Goal: Task Accomplishment & Management: Complete application form

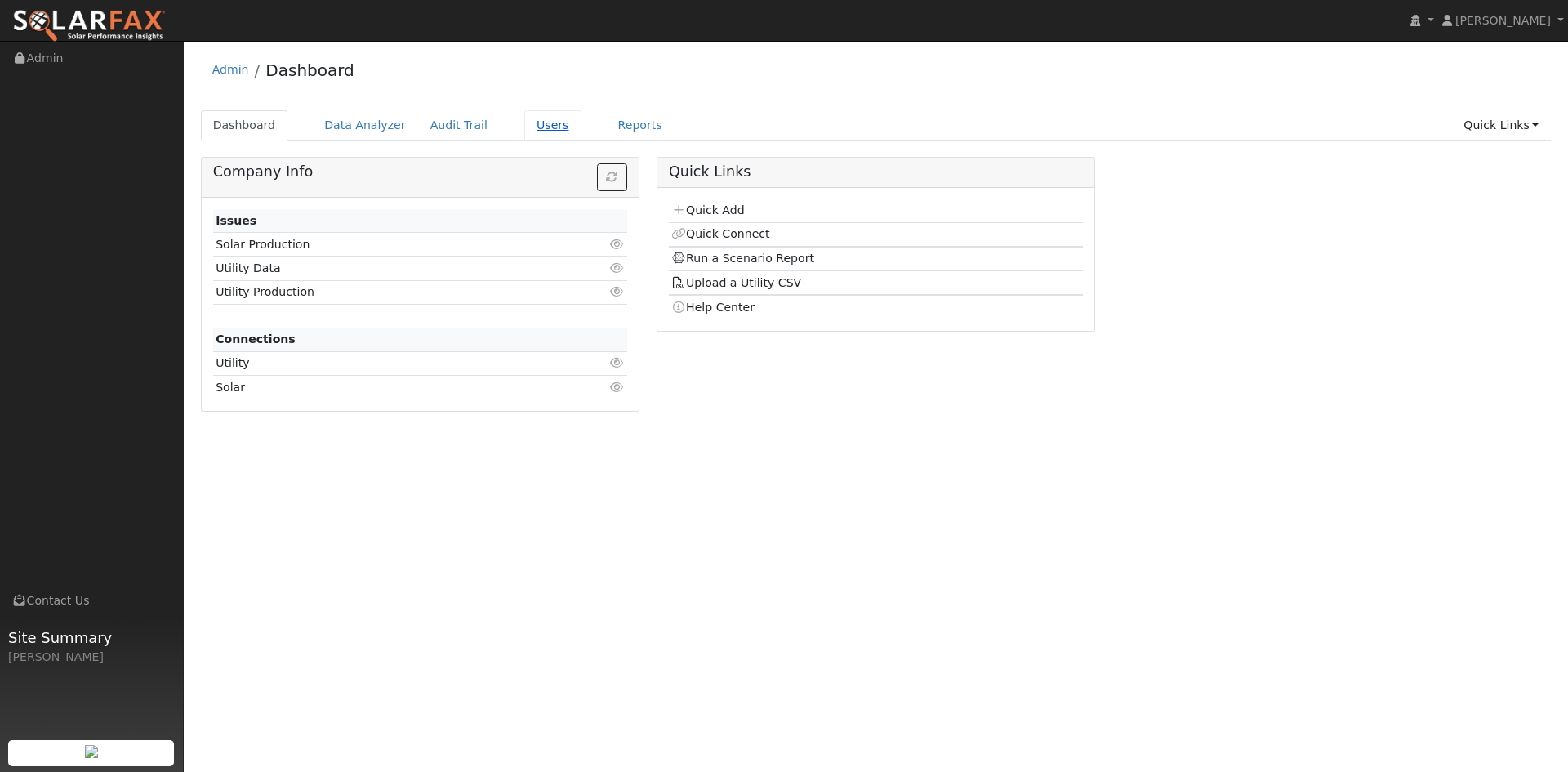
click at [581, 137] on link "Users" at bounding box center [553, 125] width 58 height 30
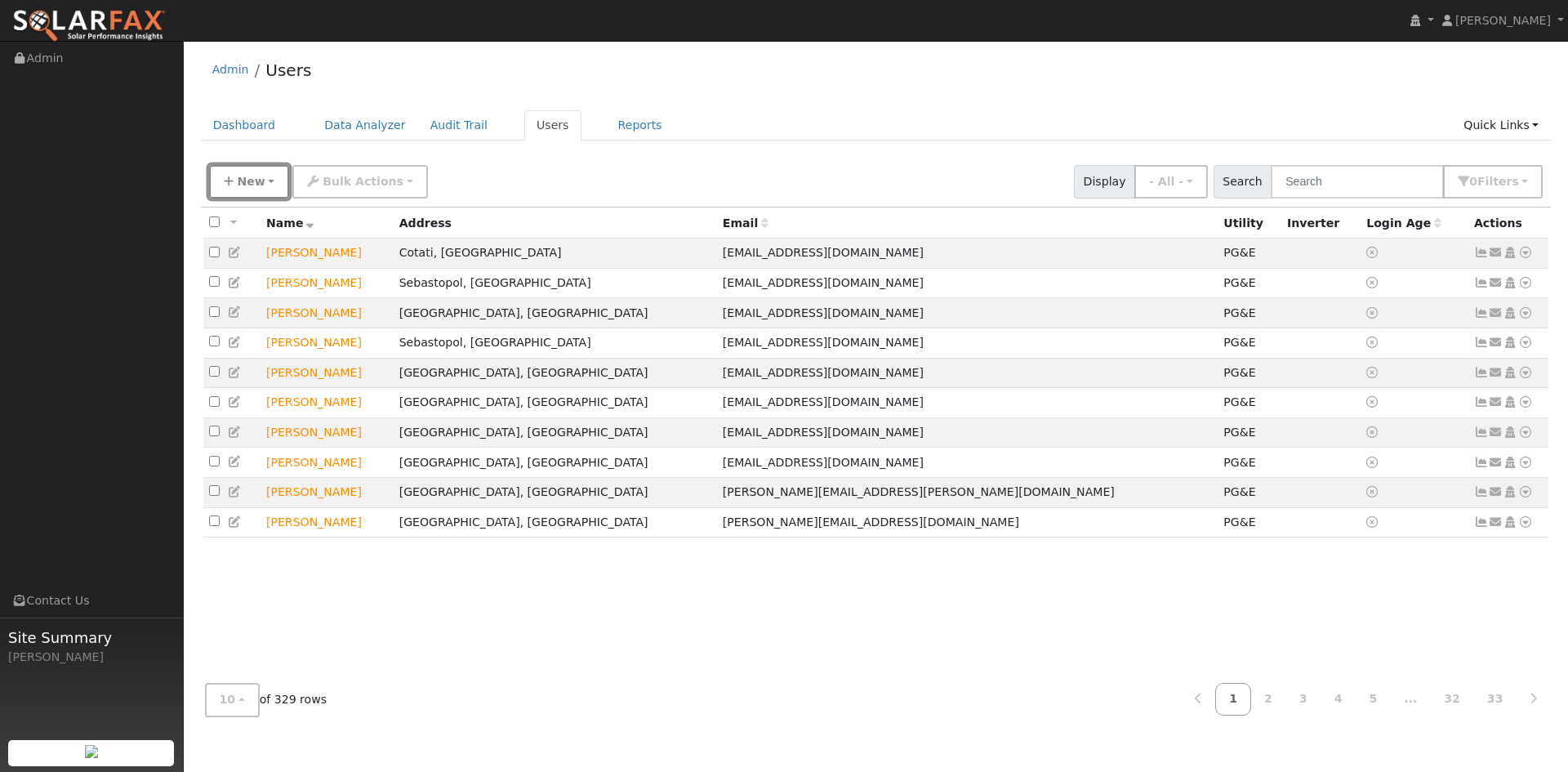
click at [245, 188] on span "New" at bounding box center [251, 182] width 28 height 13
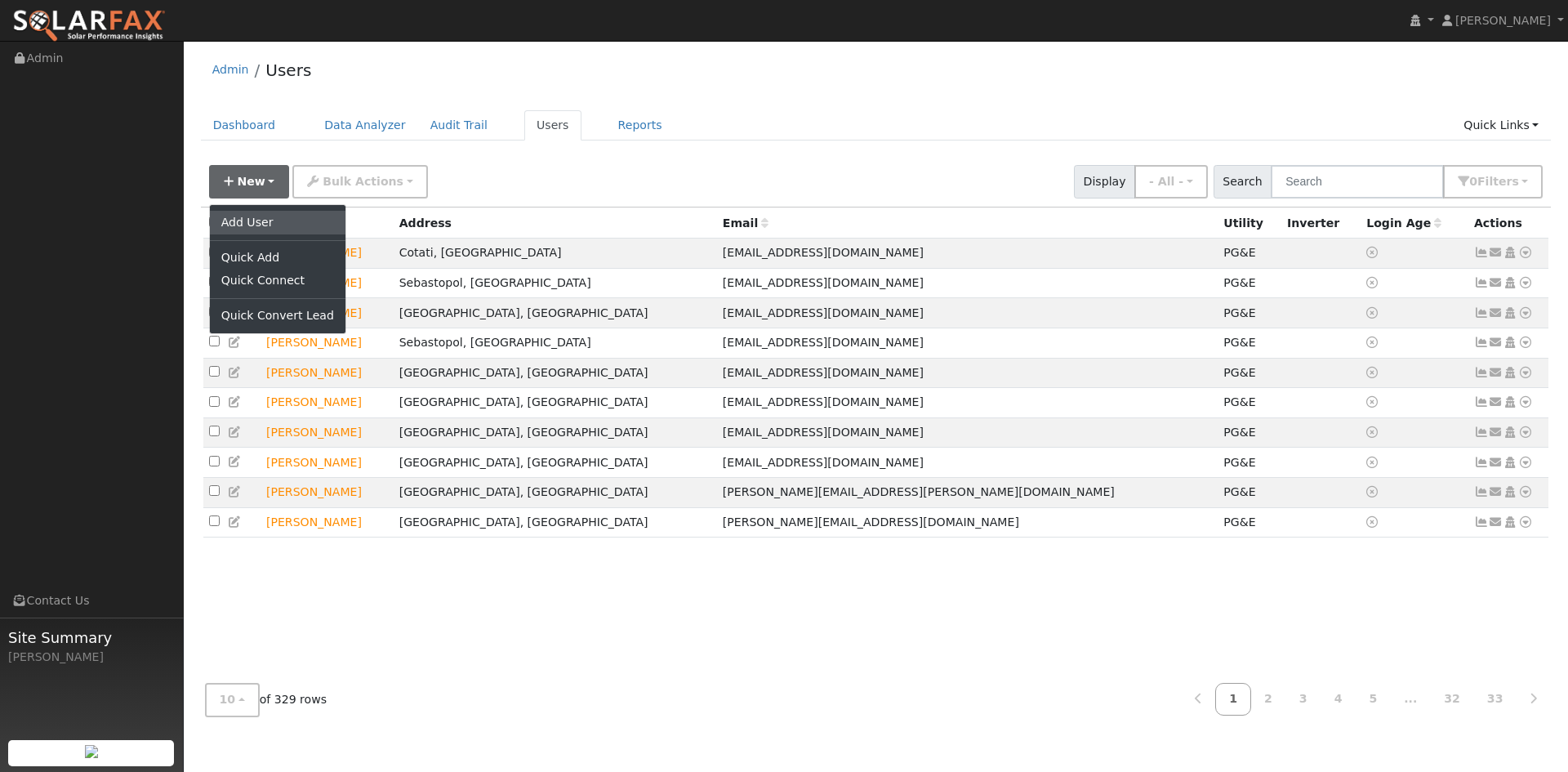
click at [257, 234] on link "Add User" at bounding box center [277, 222] width 135 height 23
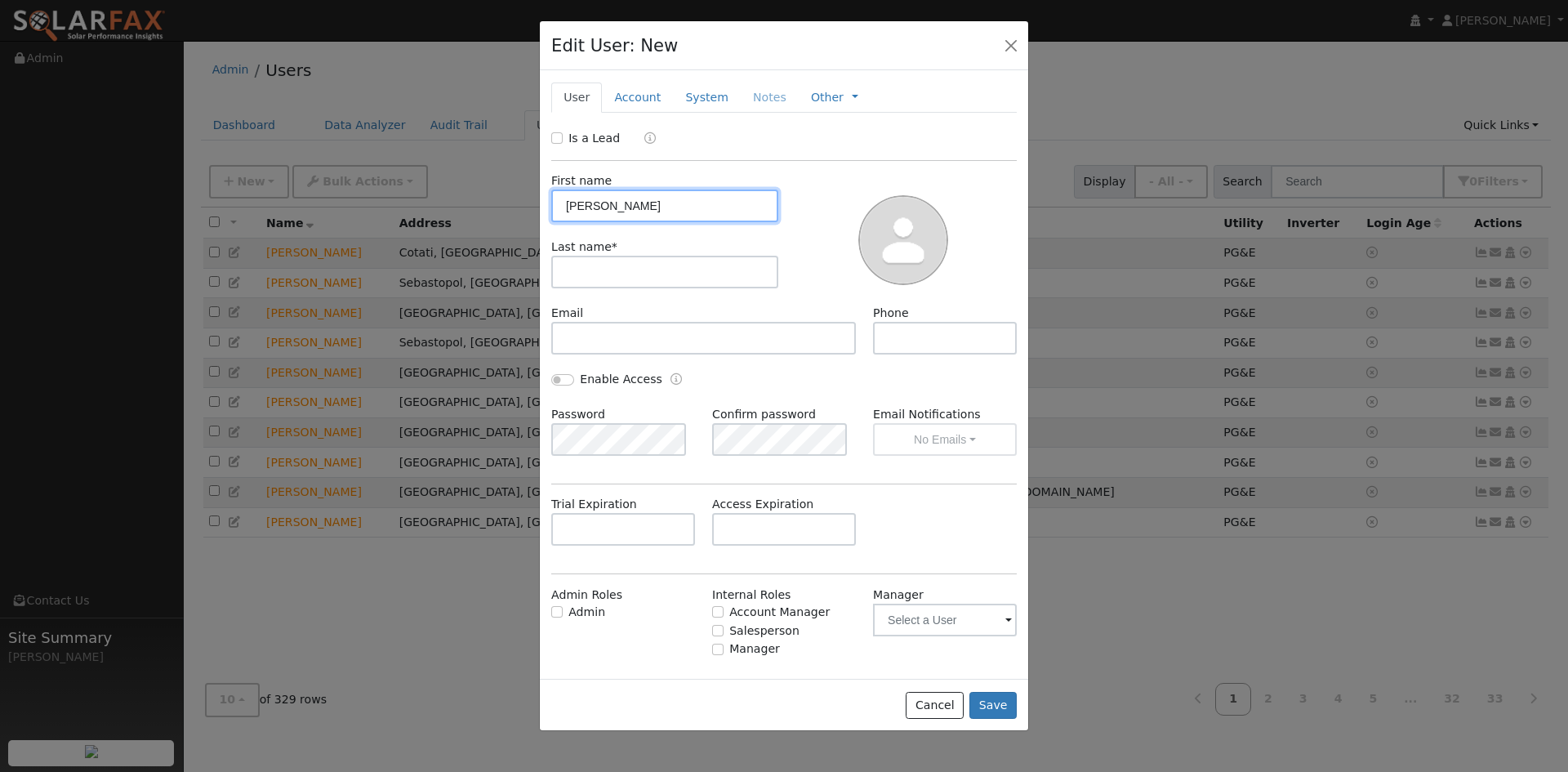
type input "Alan"
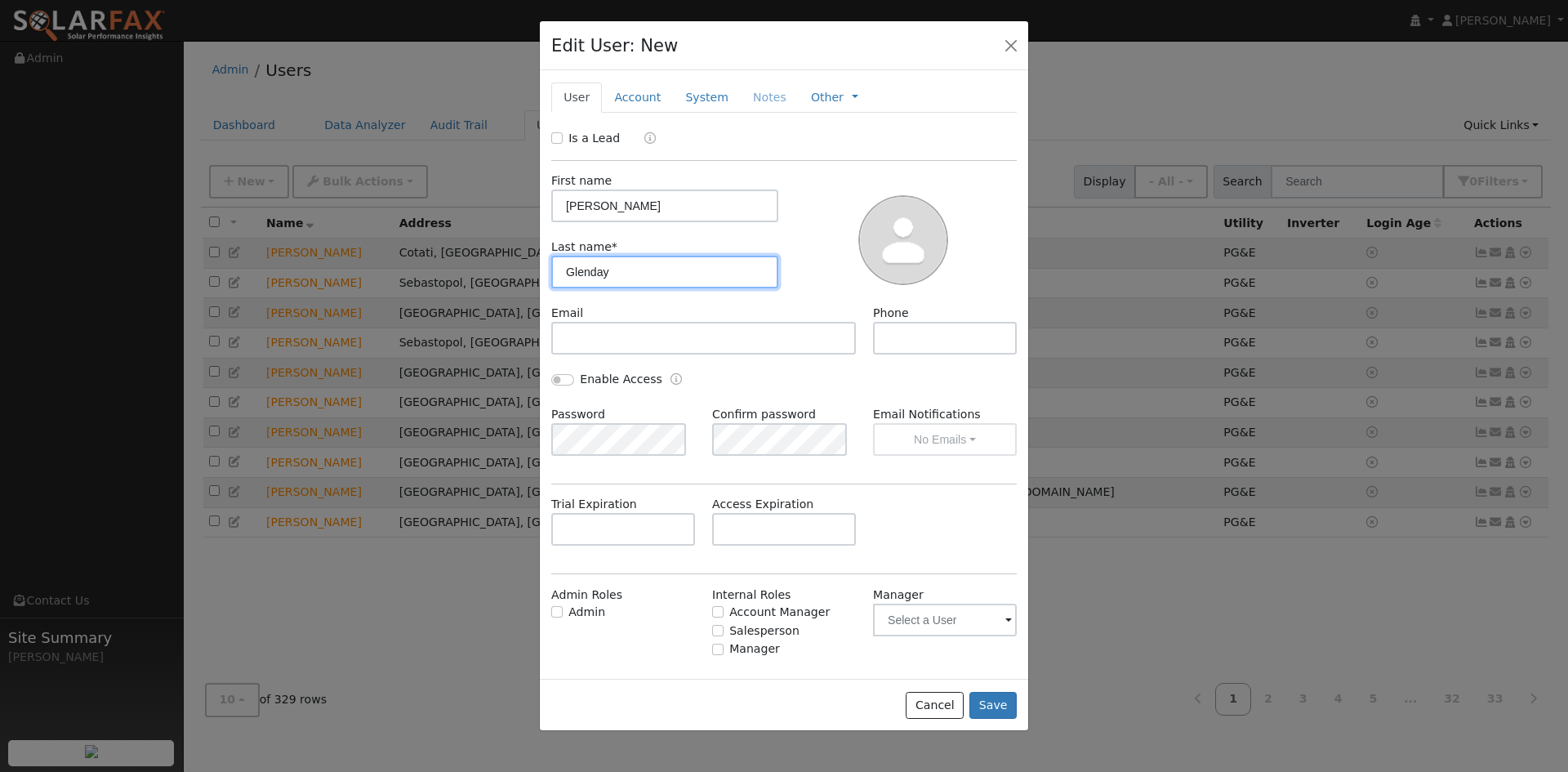
type input "Glenday"
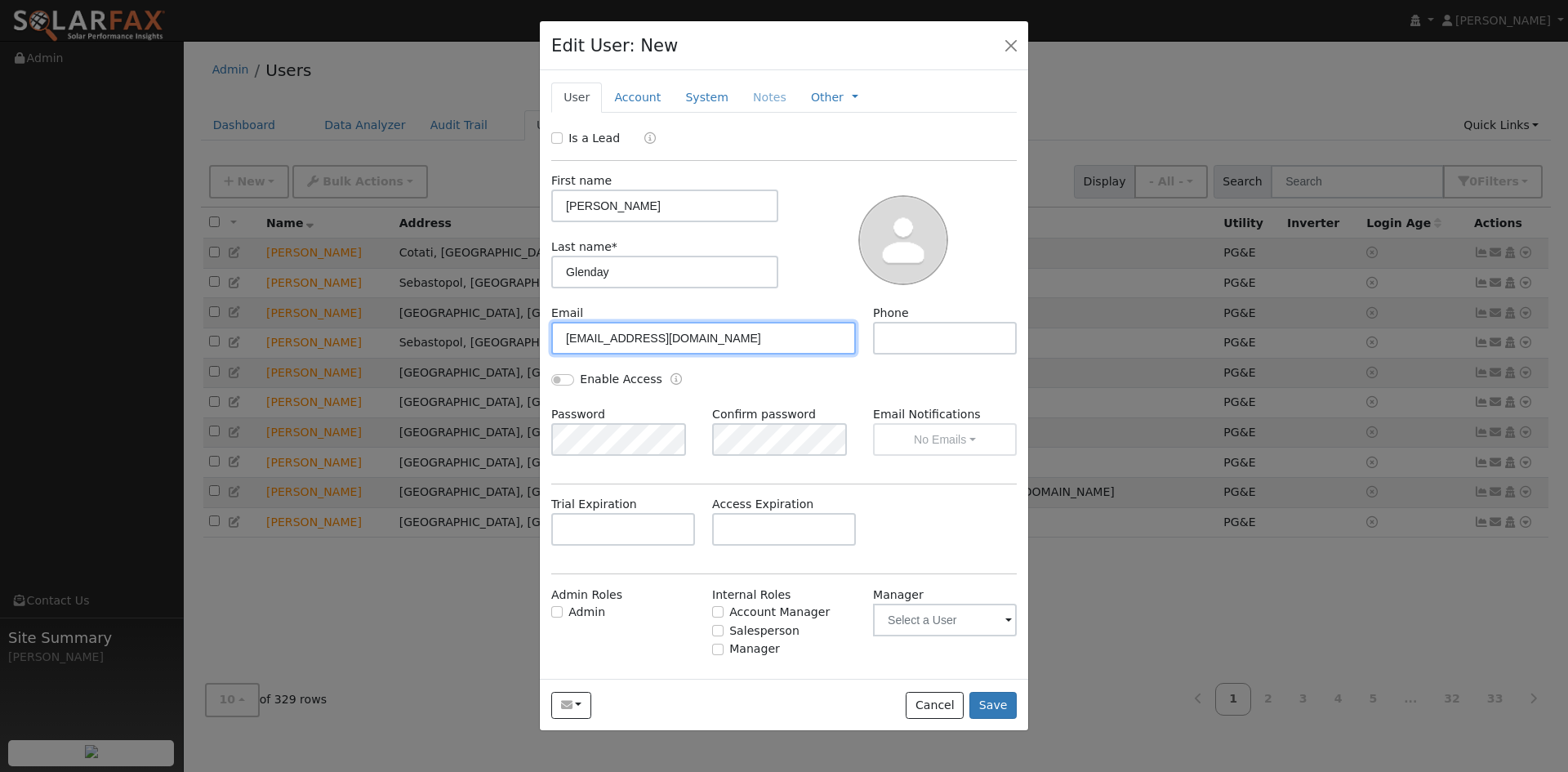
type input "[EMAIL_ADDRESS][DOMAIN_NAME]"
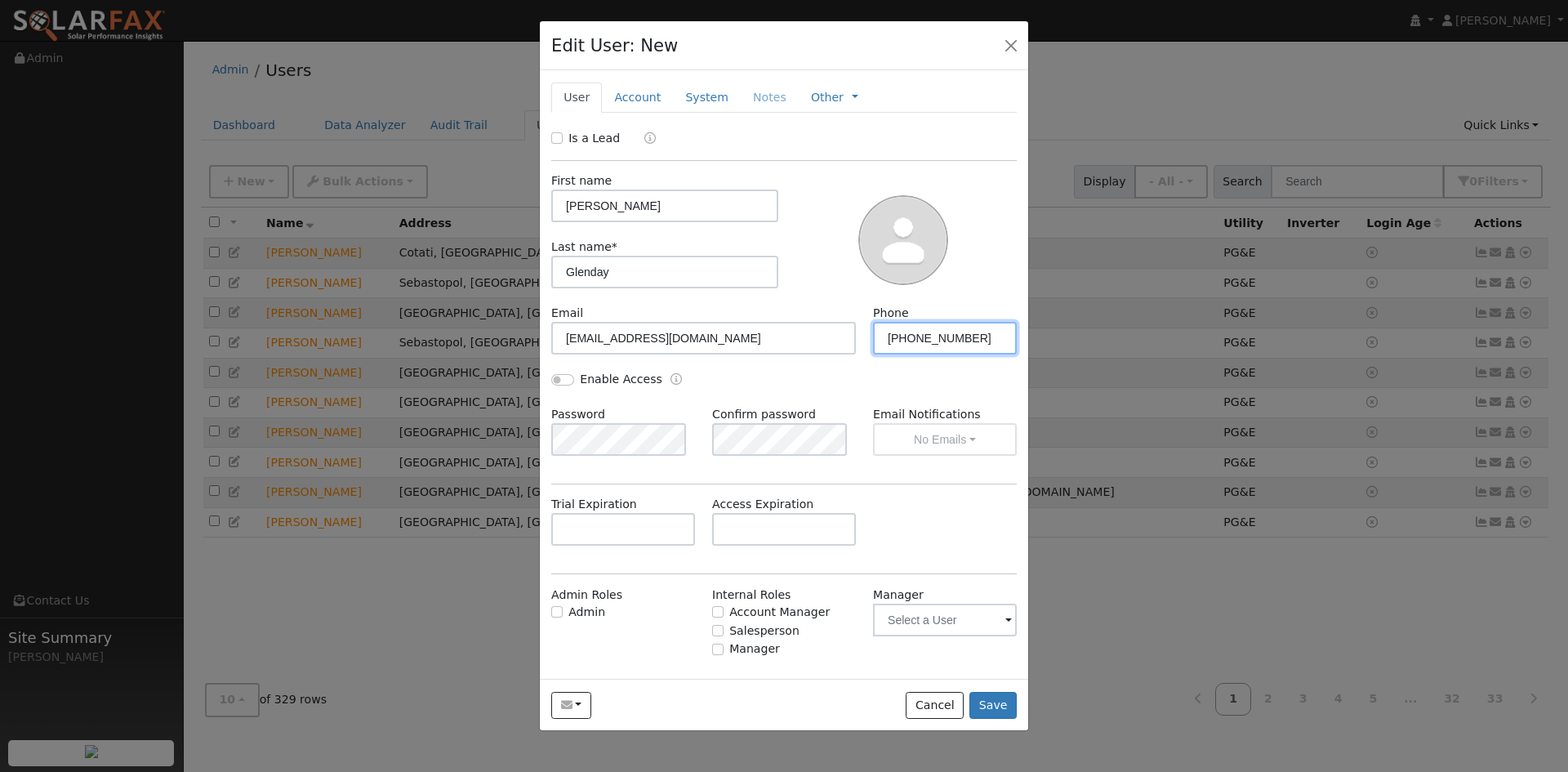
type input "408-691-7785"
click at [558, 144] on input "Is a Lead" at bounding box center [557, 138] width 12 height 12
checkbox input "true"
click at [668, 112] on link "Account" at bounding box center [638, 97] width 71 height 30
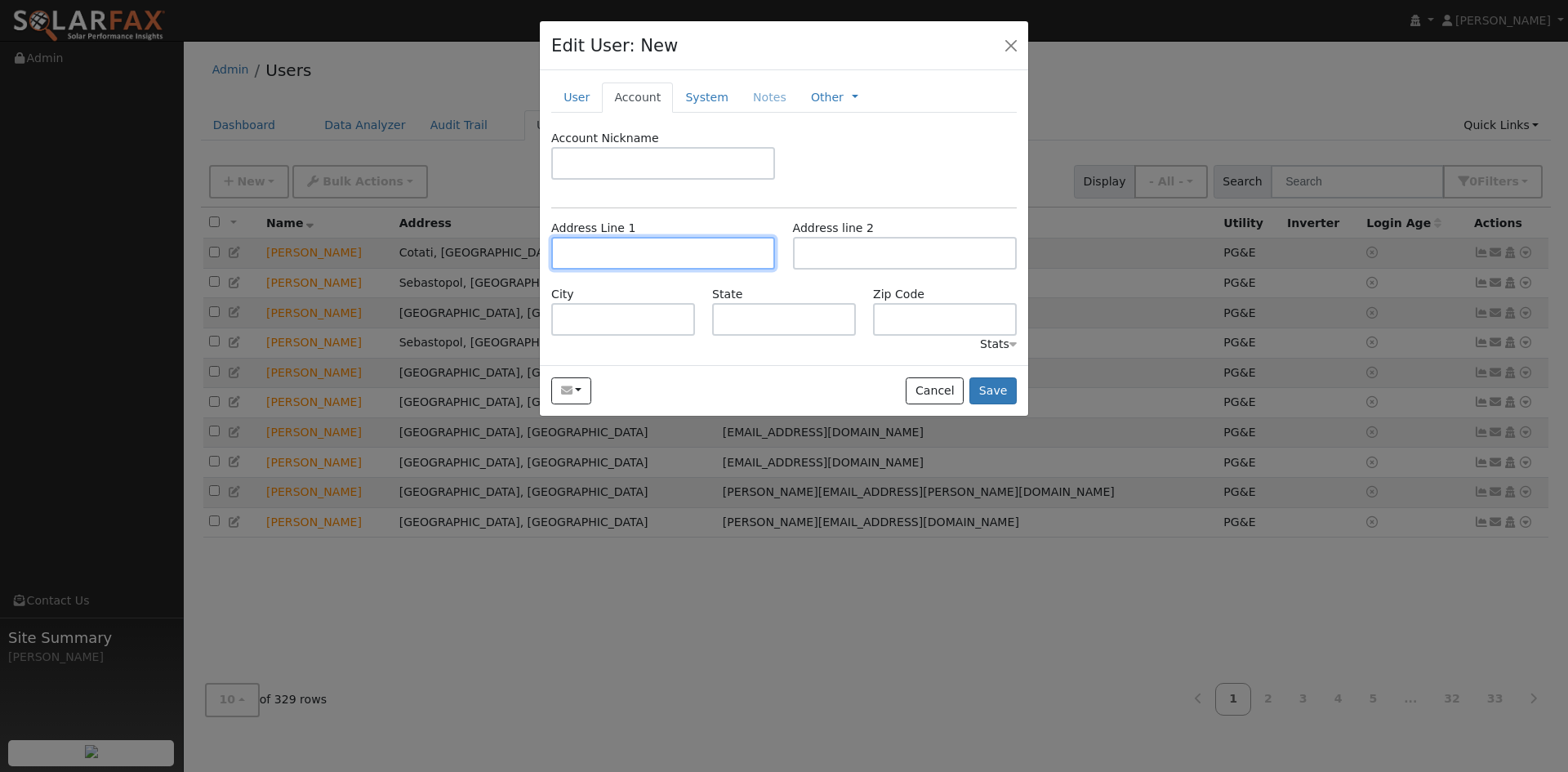
paste input "300 Bear Valley Rd. #5"
click at [676, 344] on body "installed Caroline Moreno Caroline Moreno Profile My Company Help Center Terms …" at bounding box center [784, 407] width 1568 height 732
click at [685, 270] on input "300 Bear Valley Rd. #5" at bounding box center [663, 254] width 224 height 33
type input "Bear Valley Road"
type input "WI"
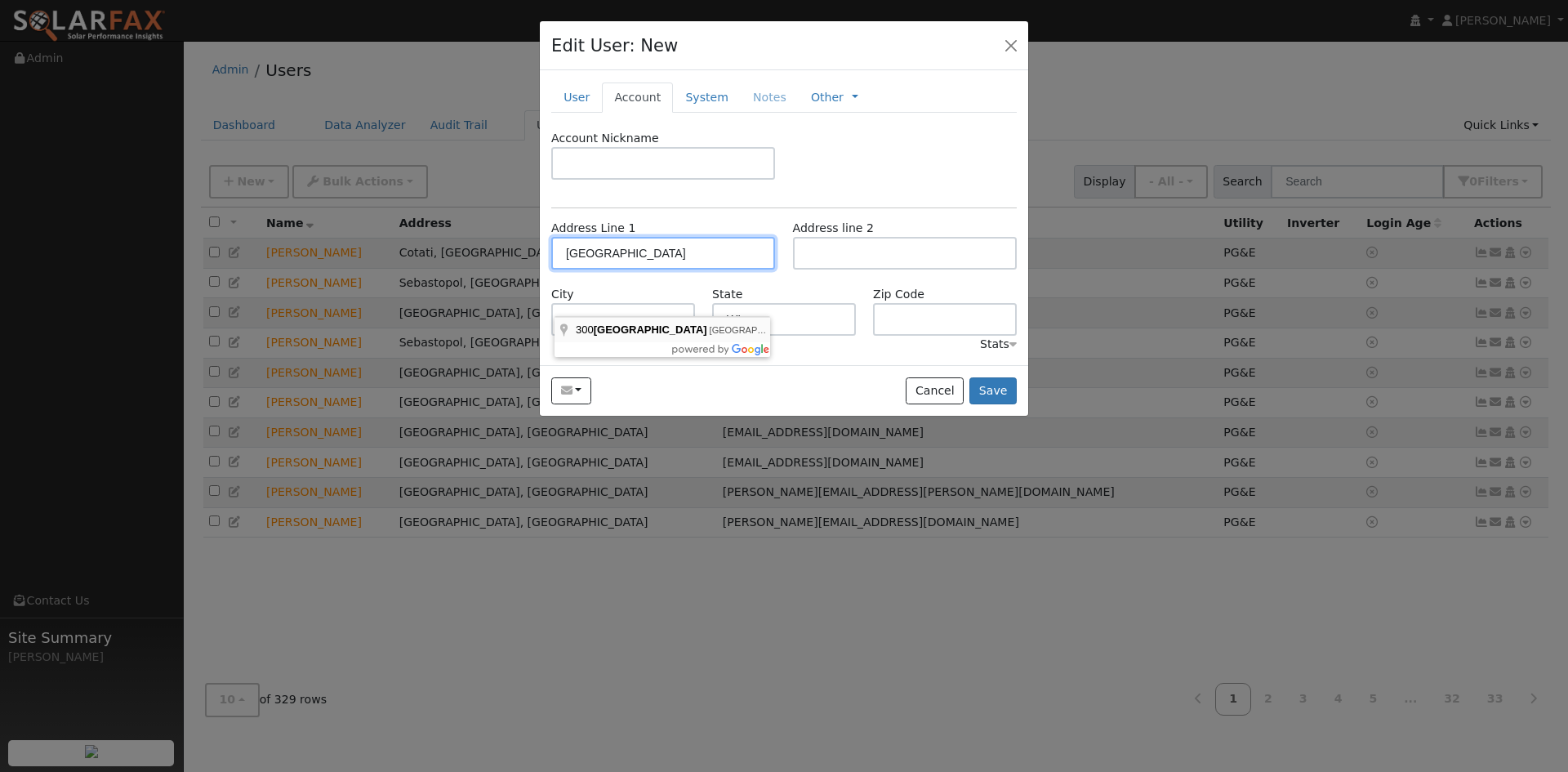
type input "53556"
click at [570, 270] on input "Bear Valley Road" at bounding box center [663, 254] width 224 height 33
type input "300 Bear Valley Road"
type input "Bear Valley"
type input "CA"
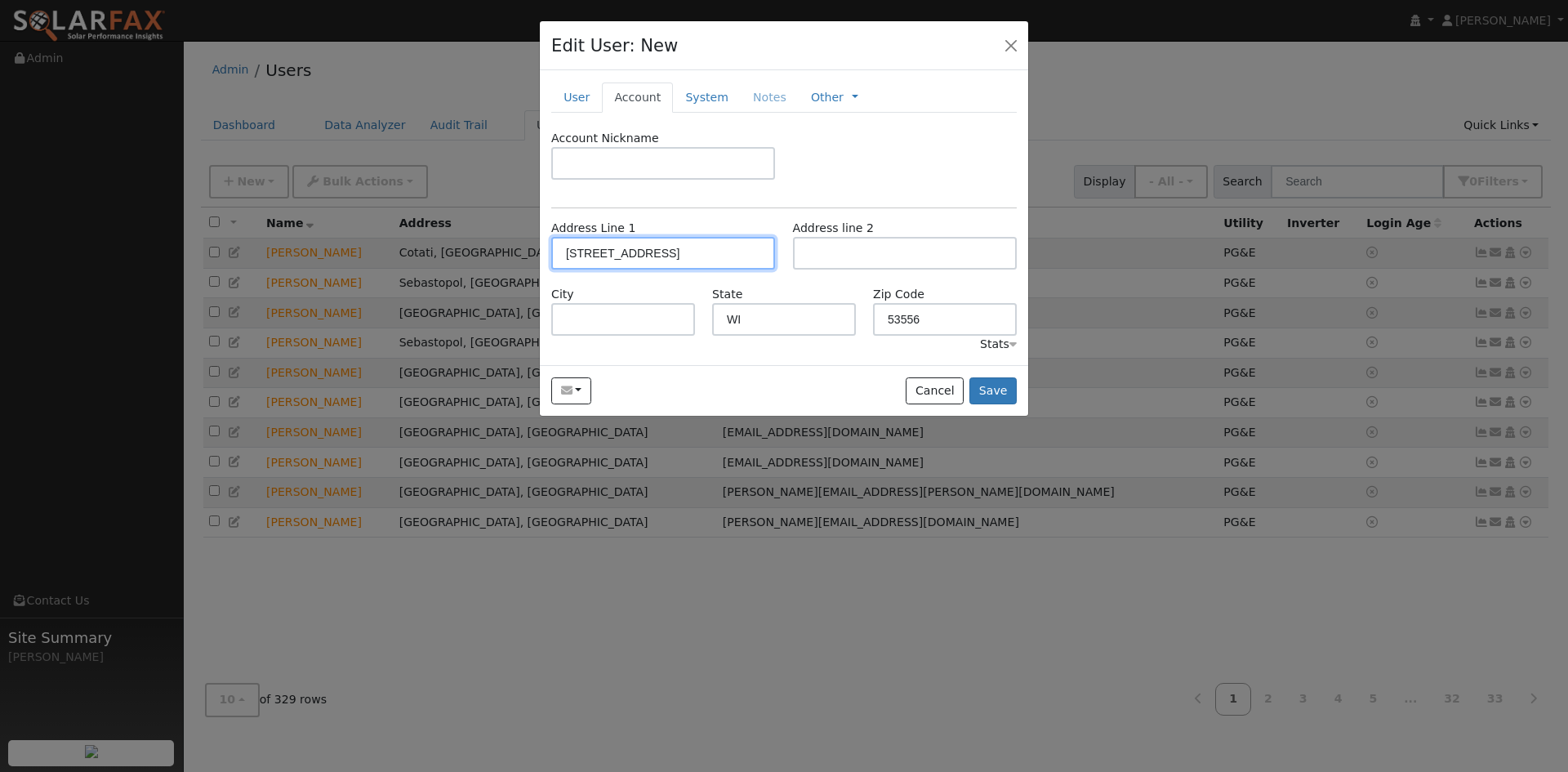
type input "95223"
click at [728, 112] on link "System" at bounding box center [707, 97] width 68 height 30
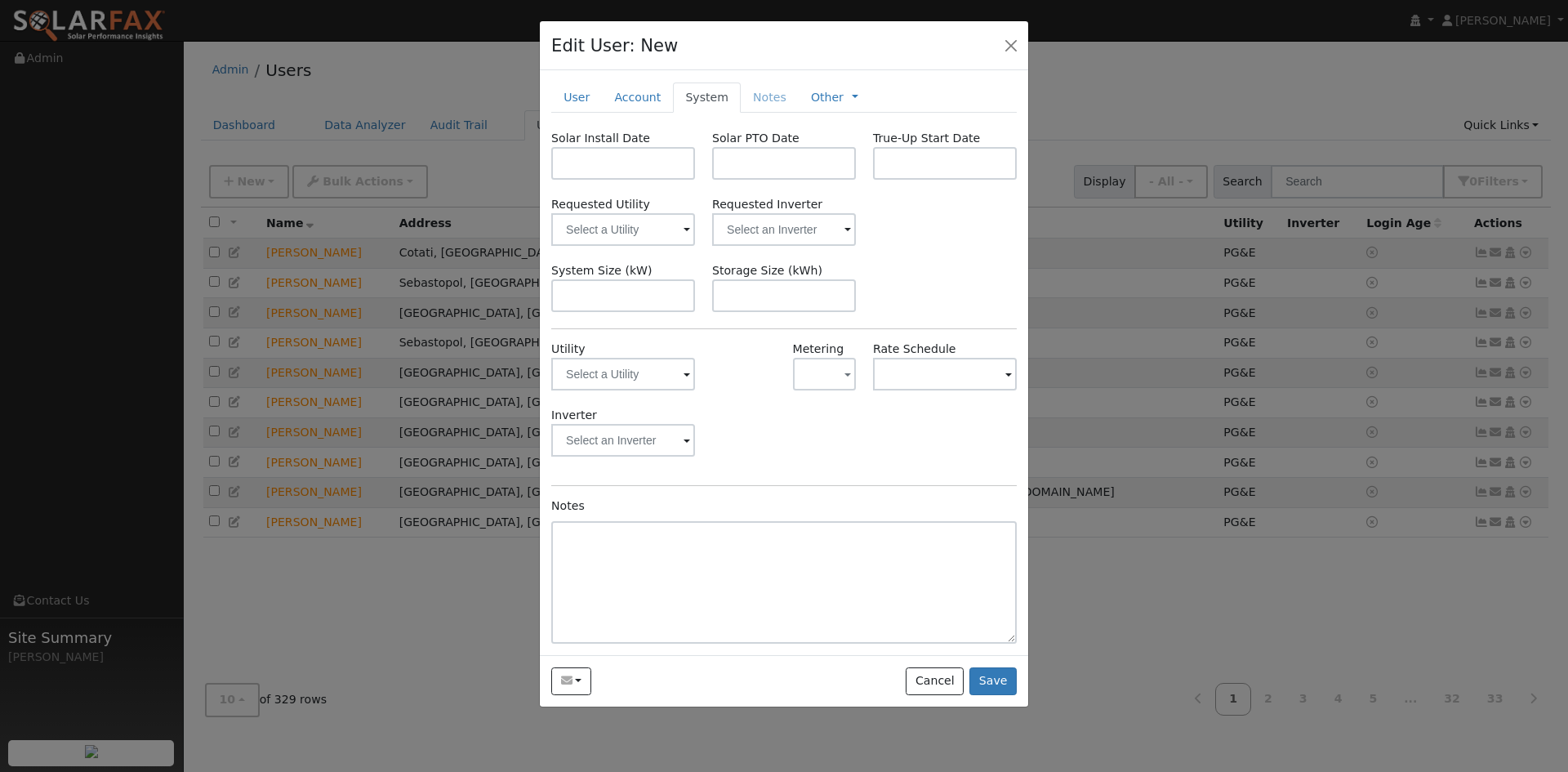
click at [684, 385] on span at bounding box center [687, 376] width 7 height 19
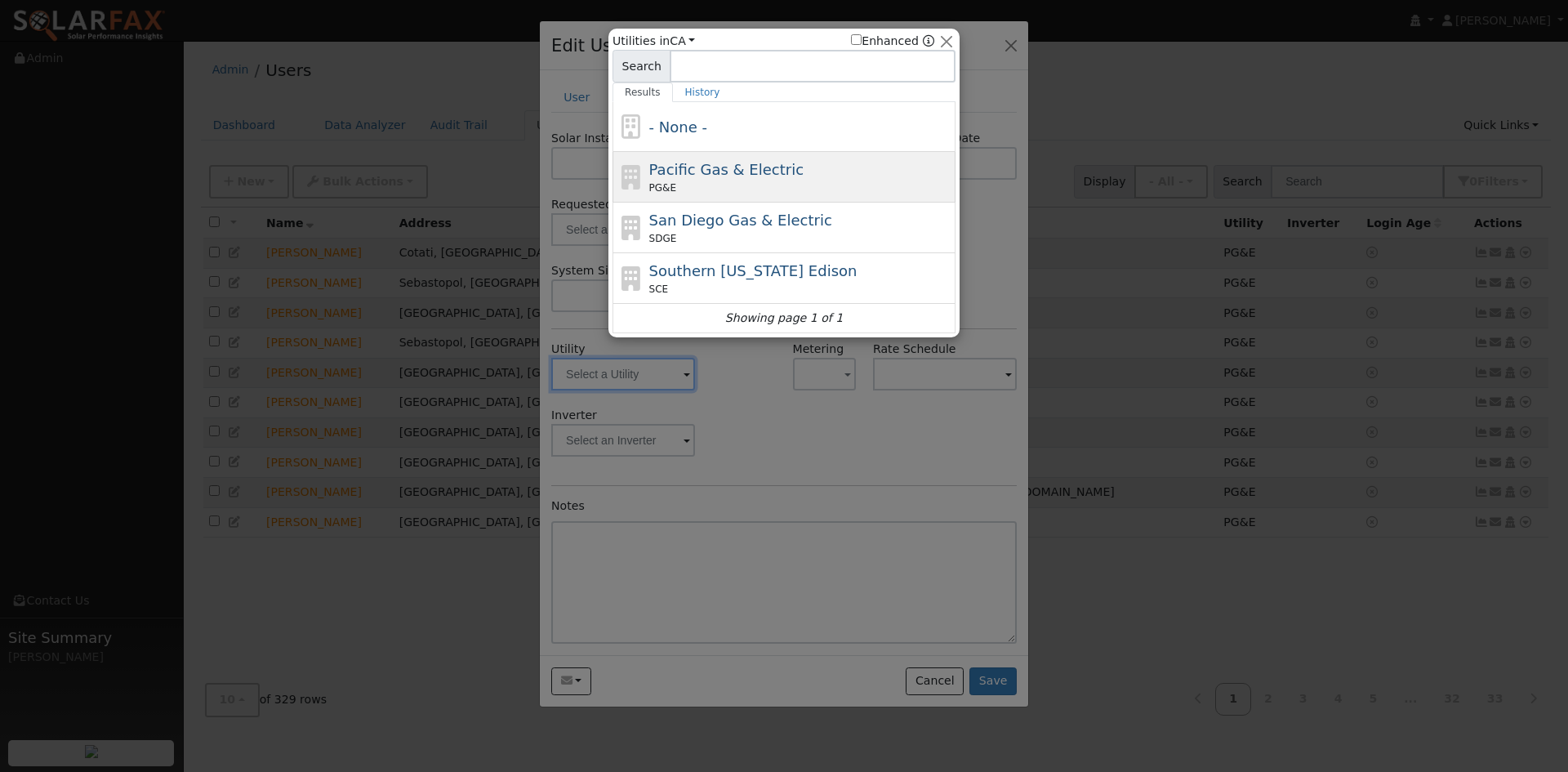
click at [704, 171] on span "Pacific Gas & Electric" at bounding box center [726, 169] width 155 height 17
type input "PG&E"
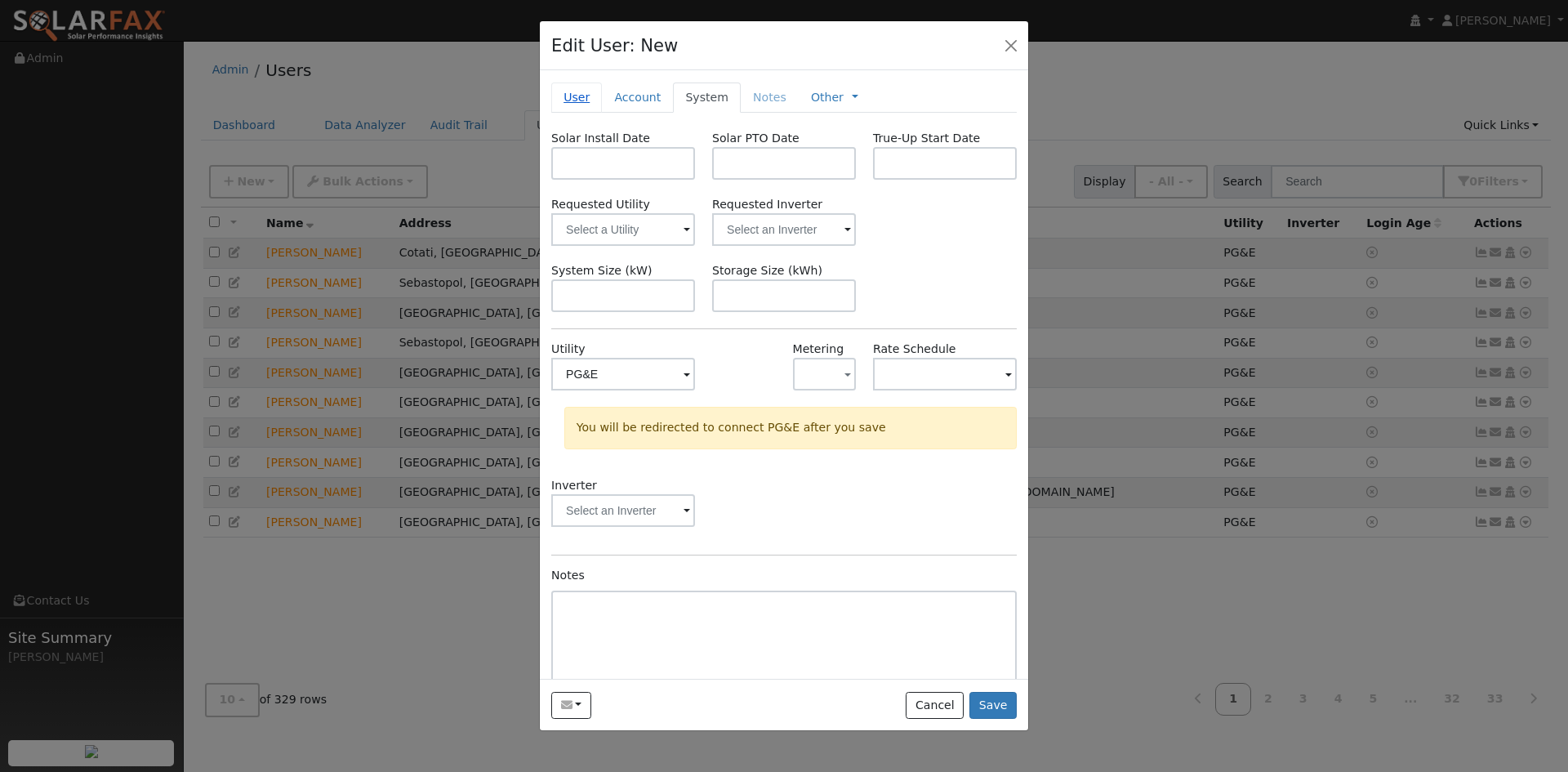
click at [587, 112] on link "User" at bounding box center [576, 97] width 51 height 30
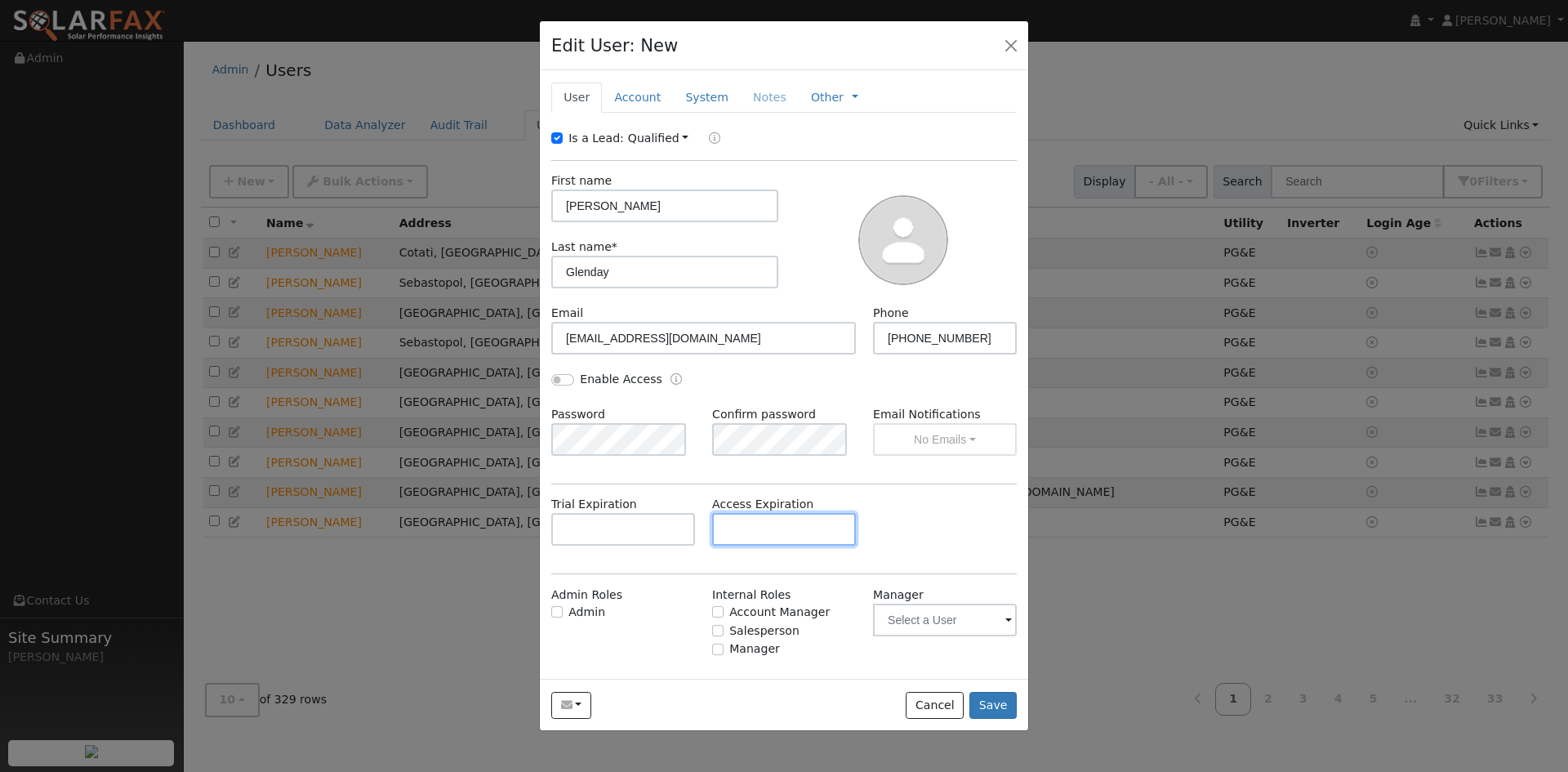
click at [795, 546] on input "text" at bounding box center [784, 530] width 144 height 33
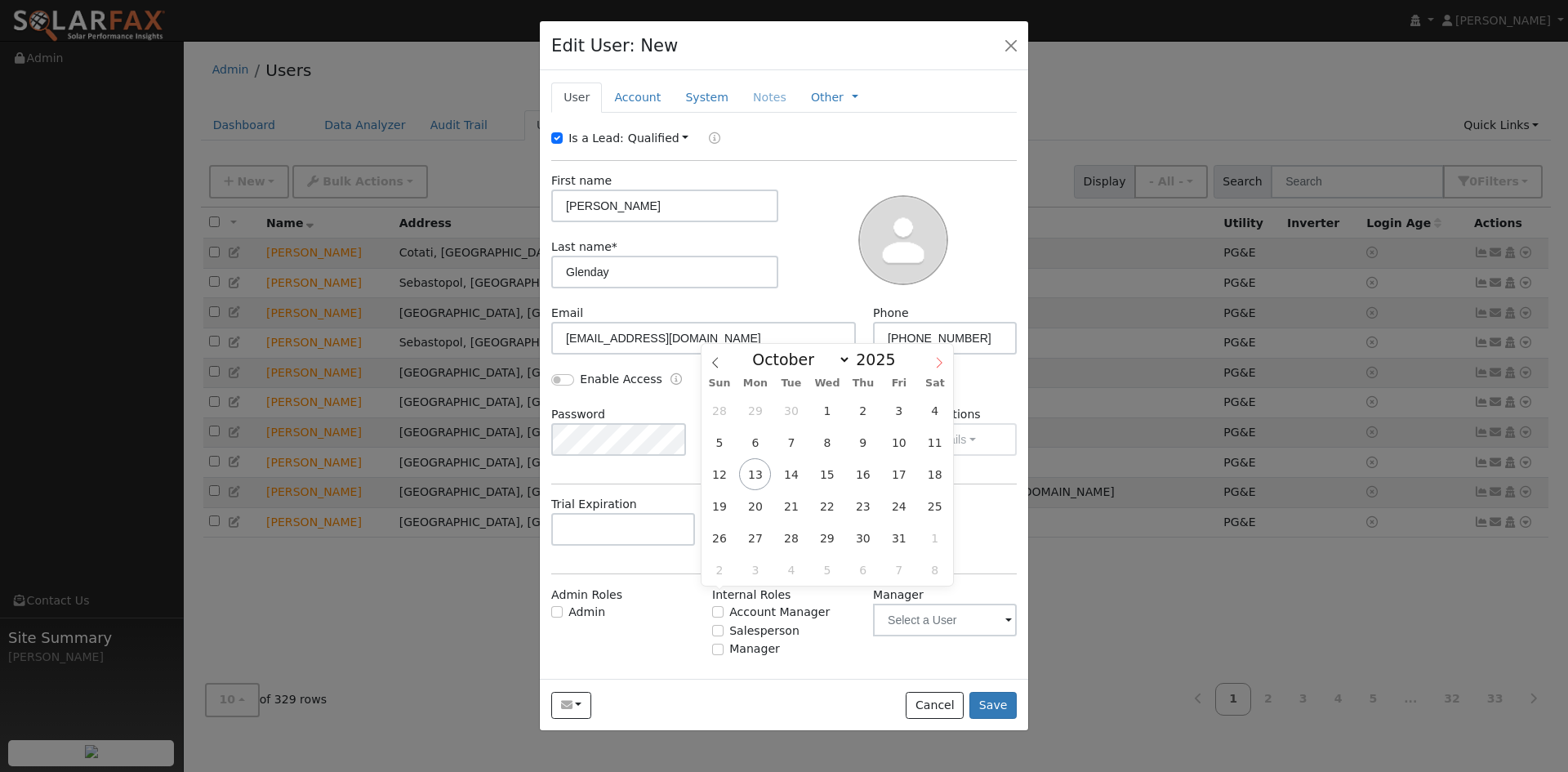
click at [937, 365] on icon at bounding box center [940, 363] width 12 height 12
select select "11"
click at [824, 465] on span "17" at bounding box center [826, 474] width 32 height 32
type input "12/17/2025"
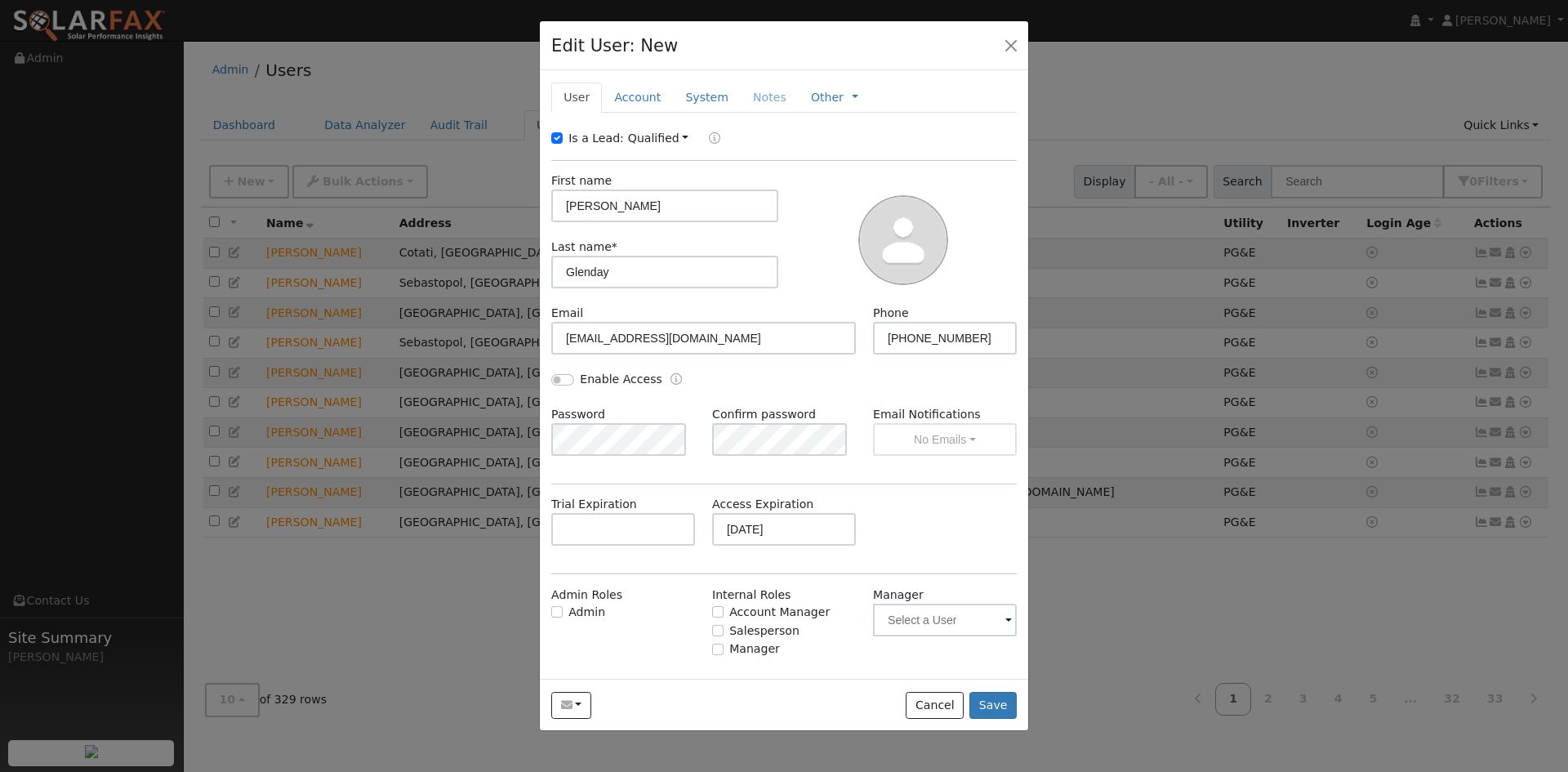
click at [792, 286] on div at bounding box center [903, 238] width 238 height 133
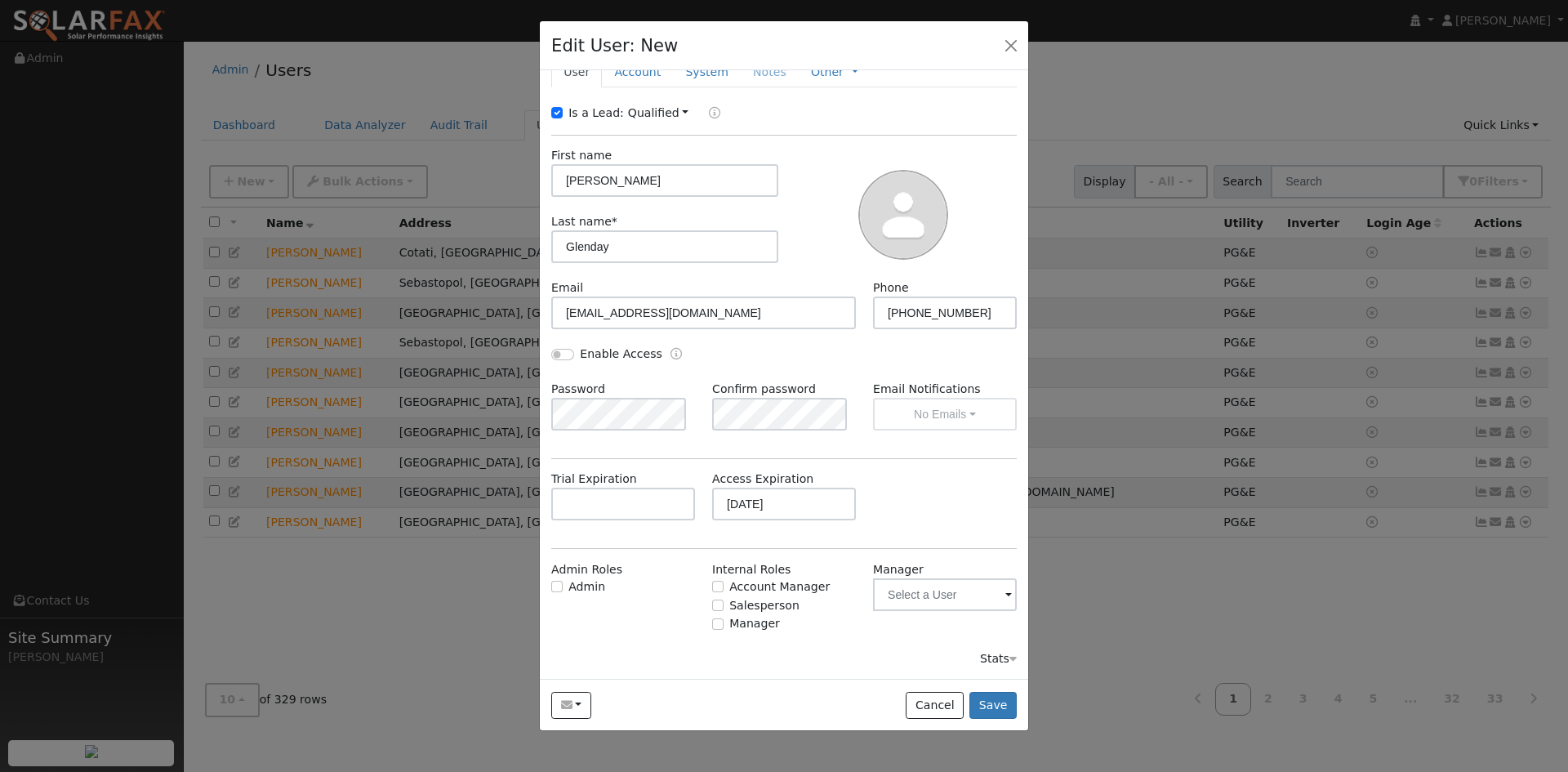
scroll to position [112, 0]
click at [984, 720] on button "Save" at bounding box center [992, 706] width 47 height 28
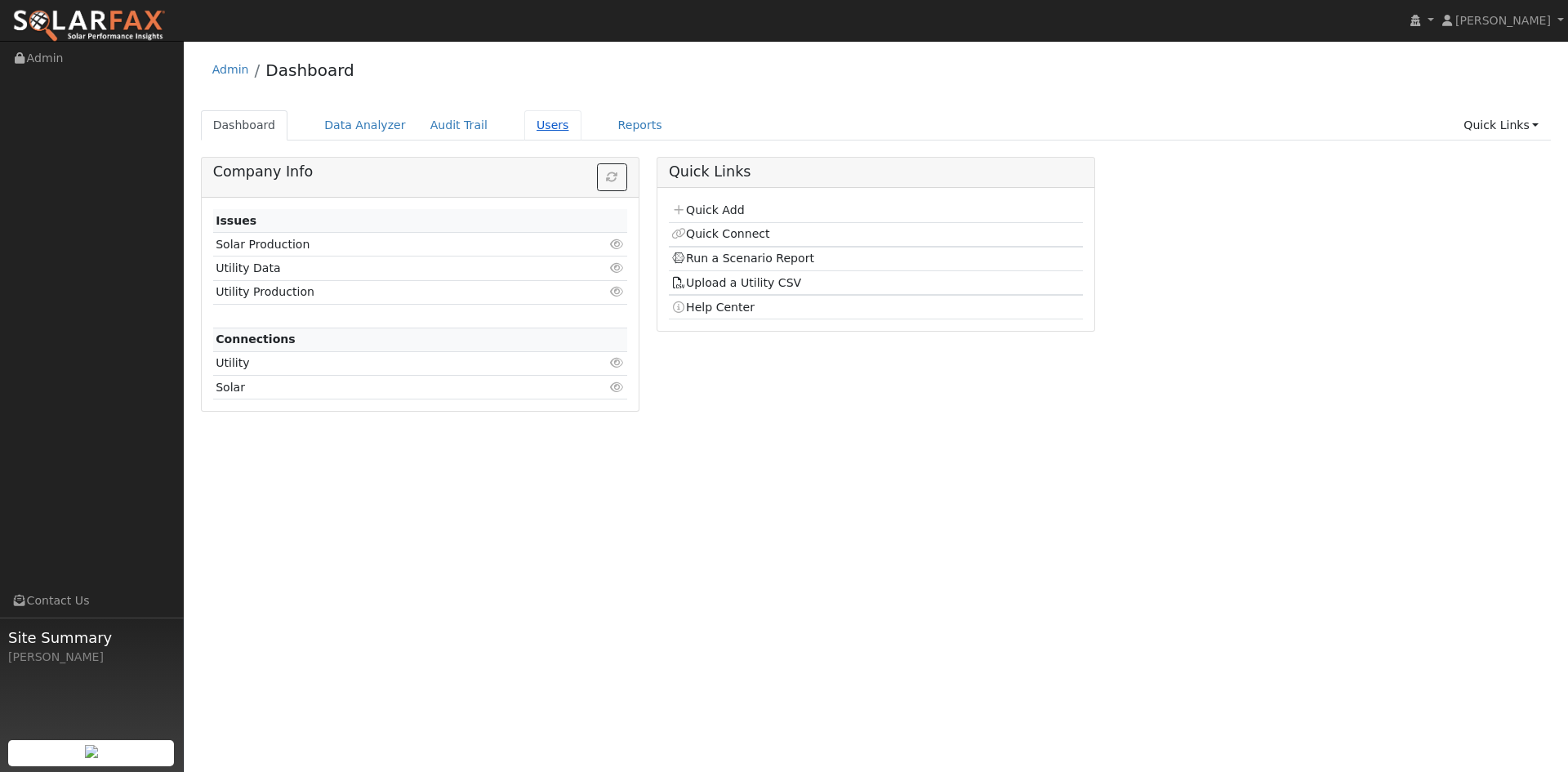
click at [581, 125] on link "Users" at bounding box center [553, 125] width 58 height 30
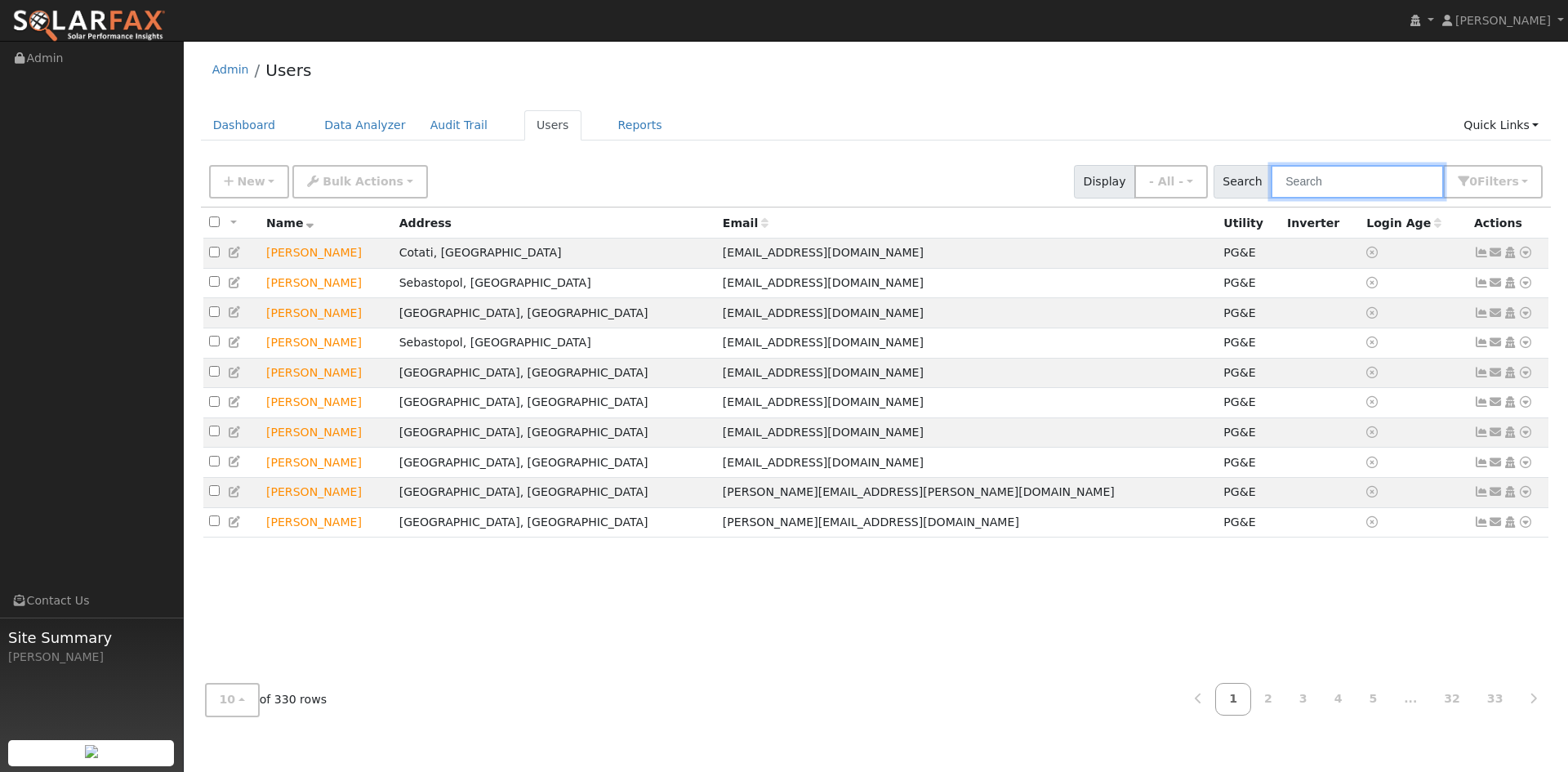
click at [1297, 199] on input "text" at bounding box center [1358, 182] width 173 height 34
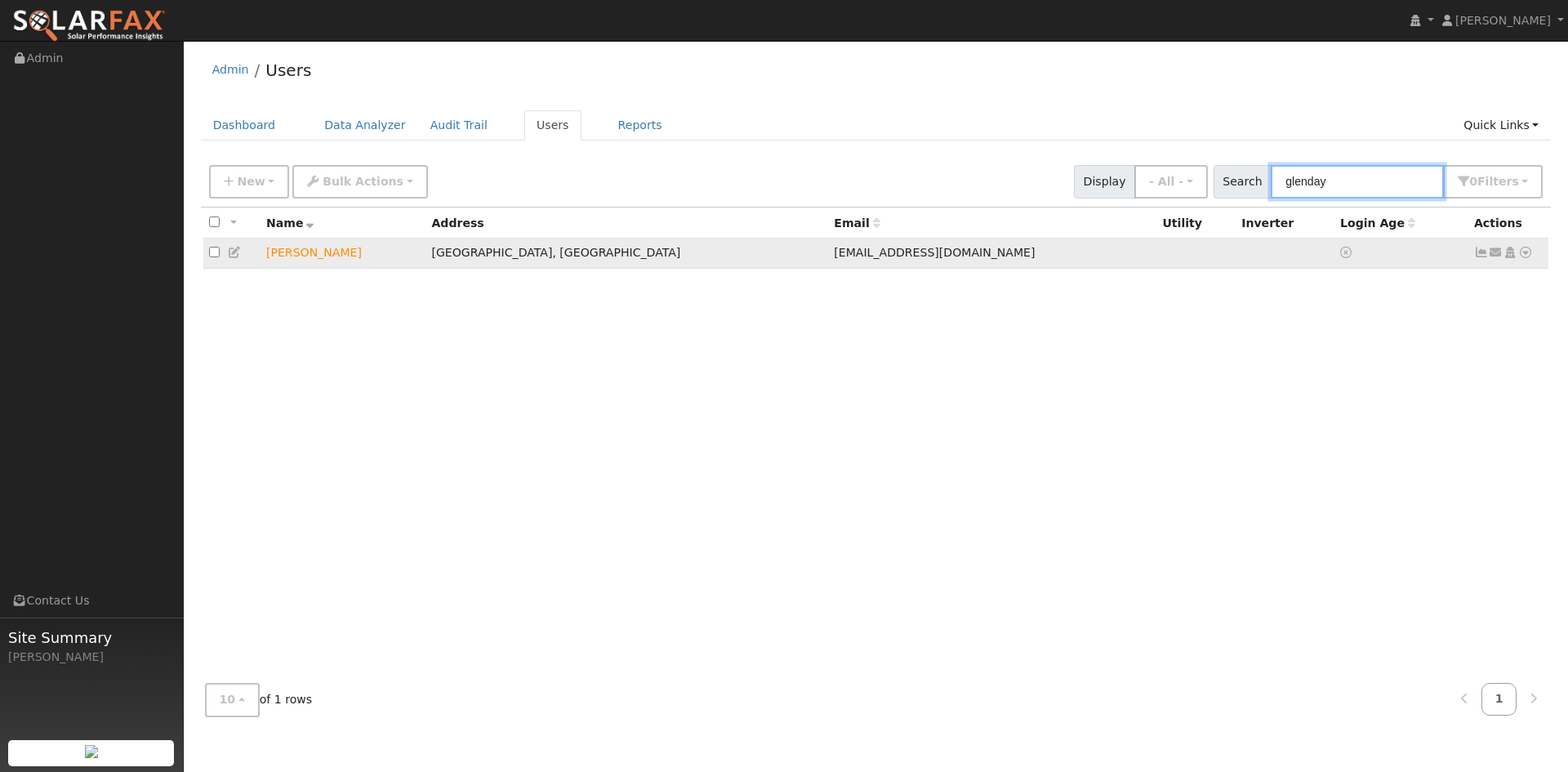
type input "glenday"
click at [237, 259] on icon at bounding box center [234, 253] width 14 height 12
type input "12/17/2025"
checkbox input "true"
type input "Alan"
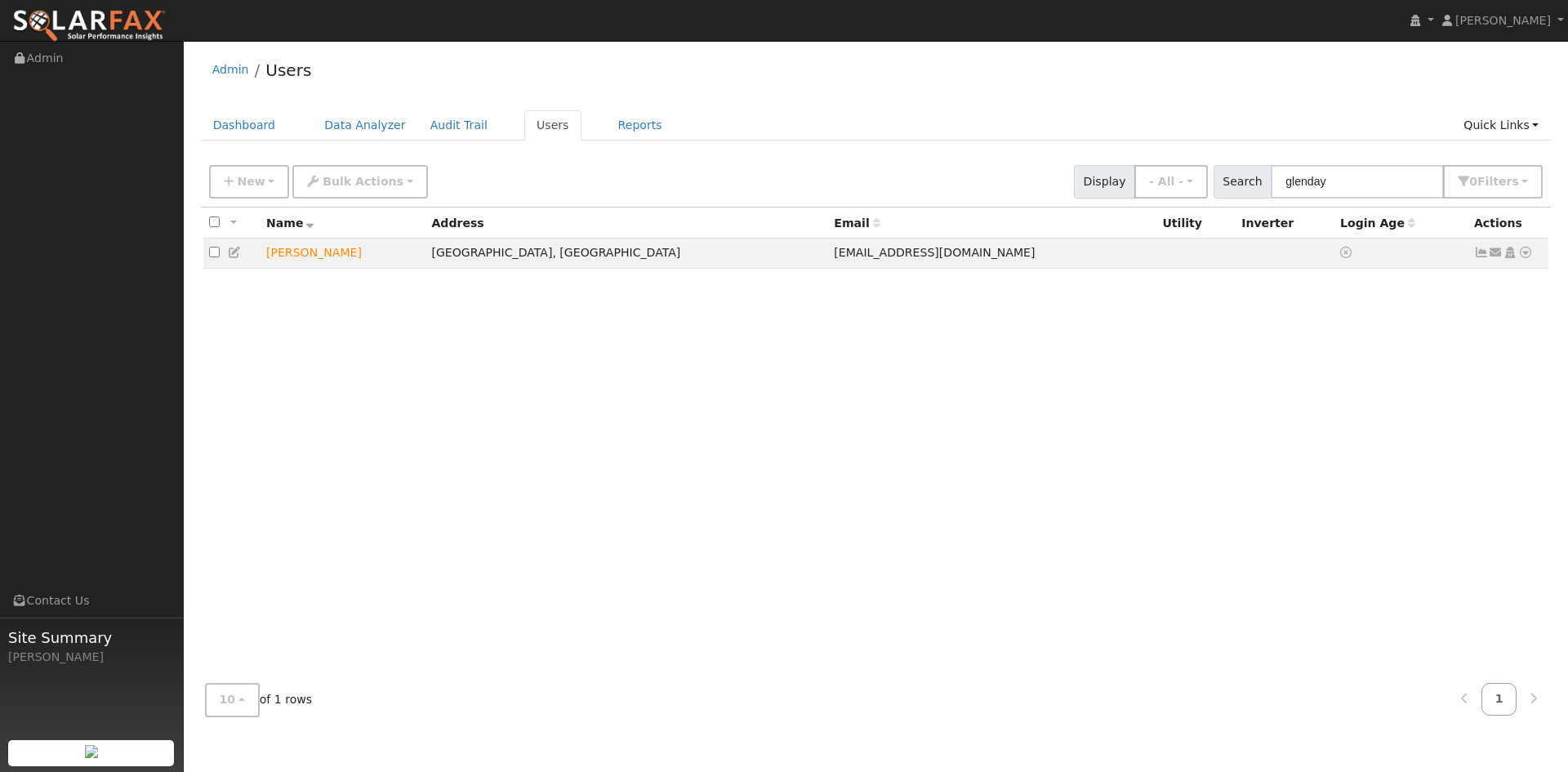
type input "Glenday"
type input "[EMAIL_ADDRESS][DOMAIN_NAME]"
type input "408-691-7785"
type input "Default Account"
type input "300 Bear Valley Road"
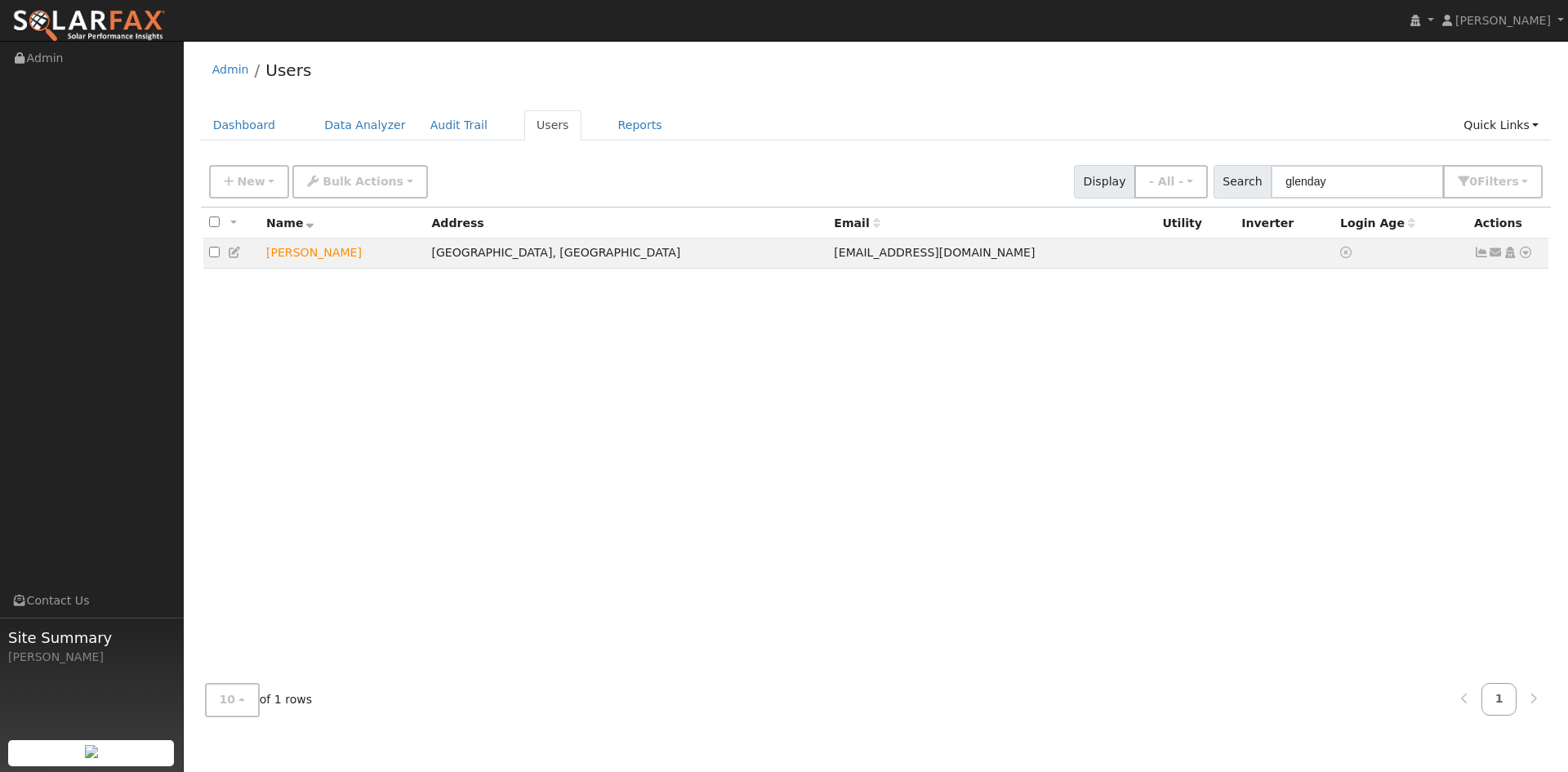
type input "Bear Valley"
type input "CA"
type input "95223"
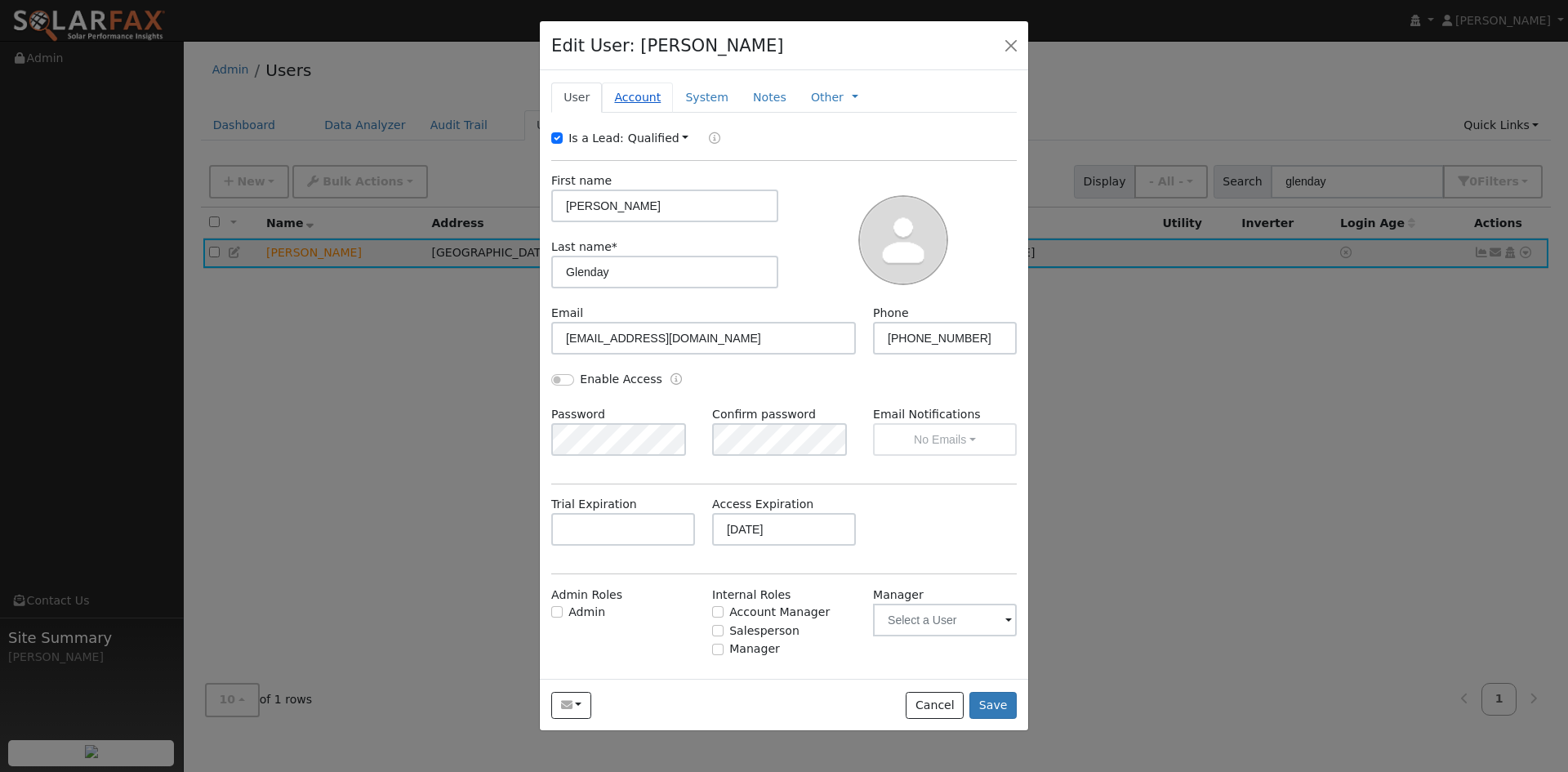
click at [652, 112] on link "Account" at bounding box center [638, 97] width 71 height 30
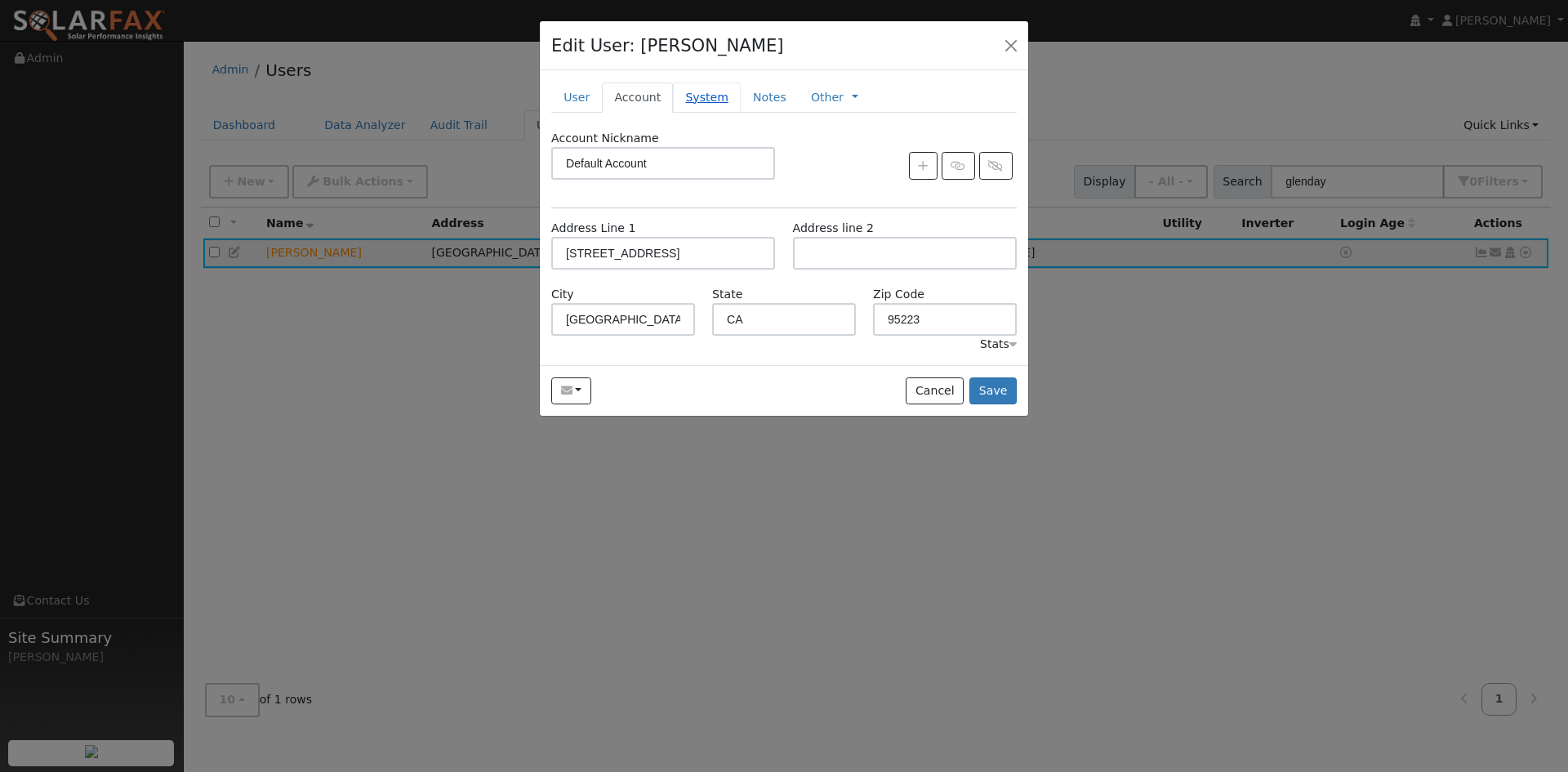
click at [729, 112] on link "System" at bounding box center [707, 97] width 68 height 30
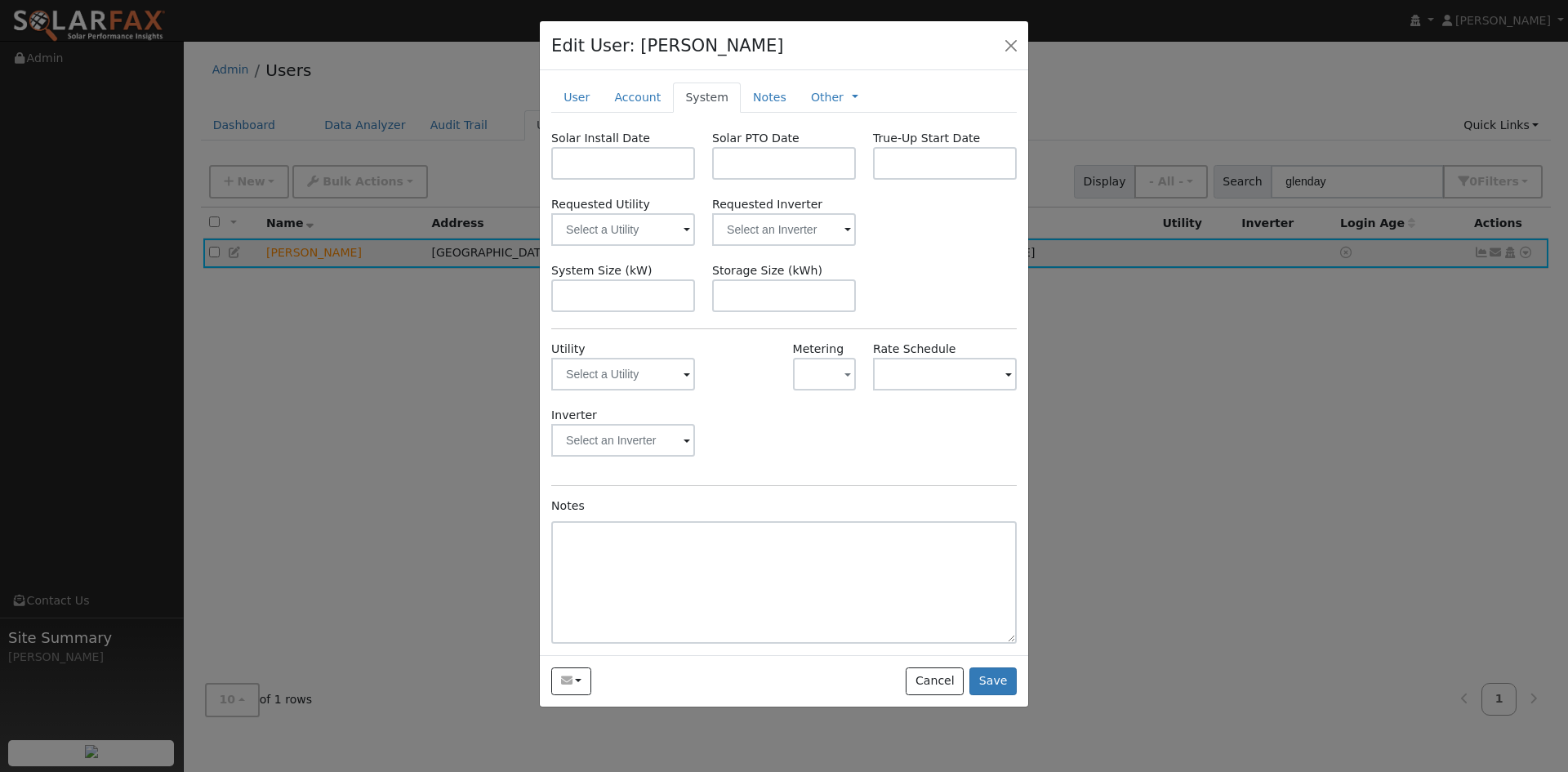
click at [684, 385] on span at bounding box center [687, 376] width 7 height 19
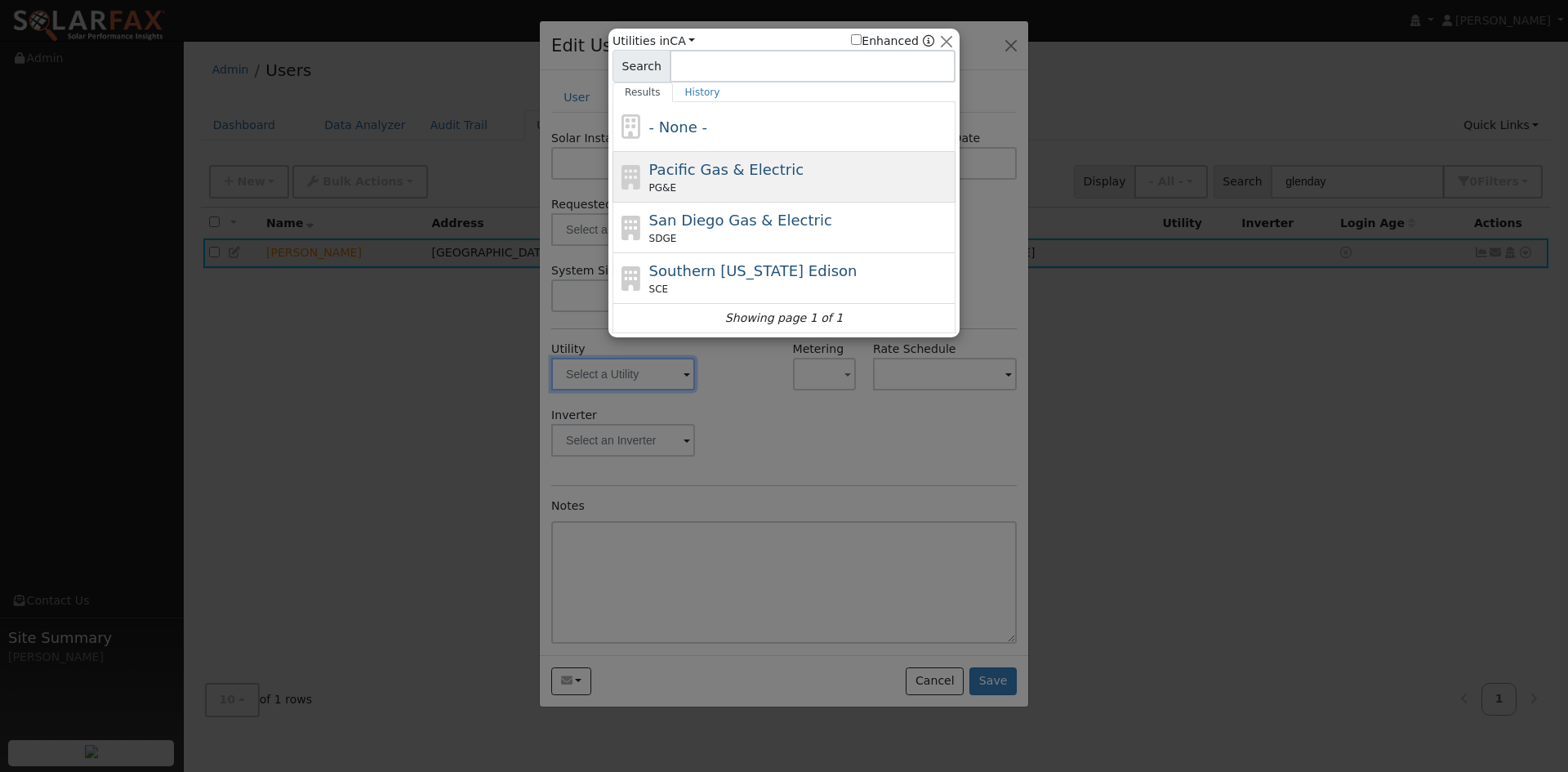
click at [676, 178] on span "Pacific Gas & Electric" at bounding box center [726, 169] width 155 height 17
type input "PG&E"
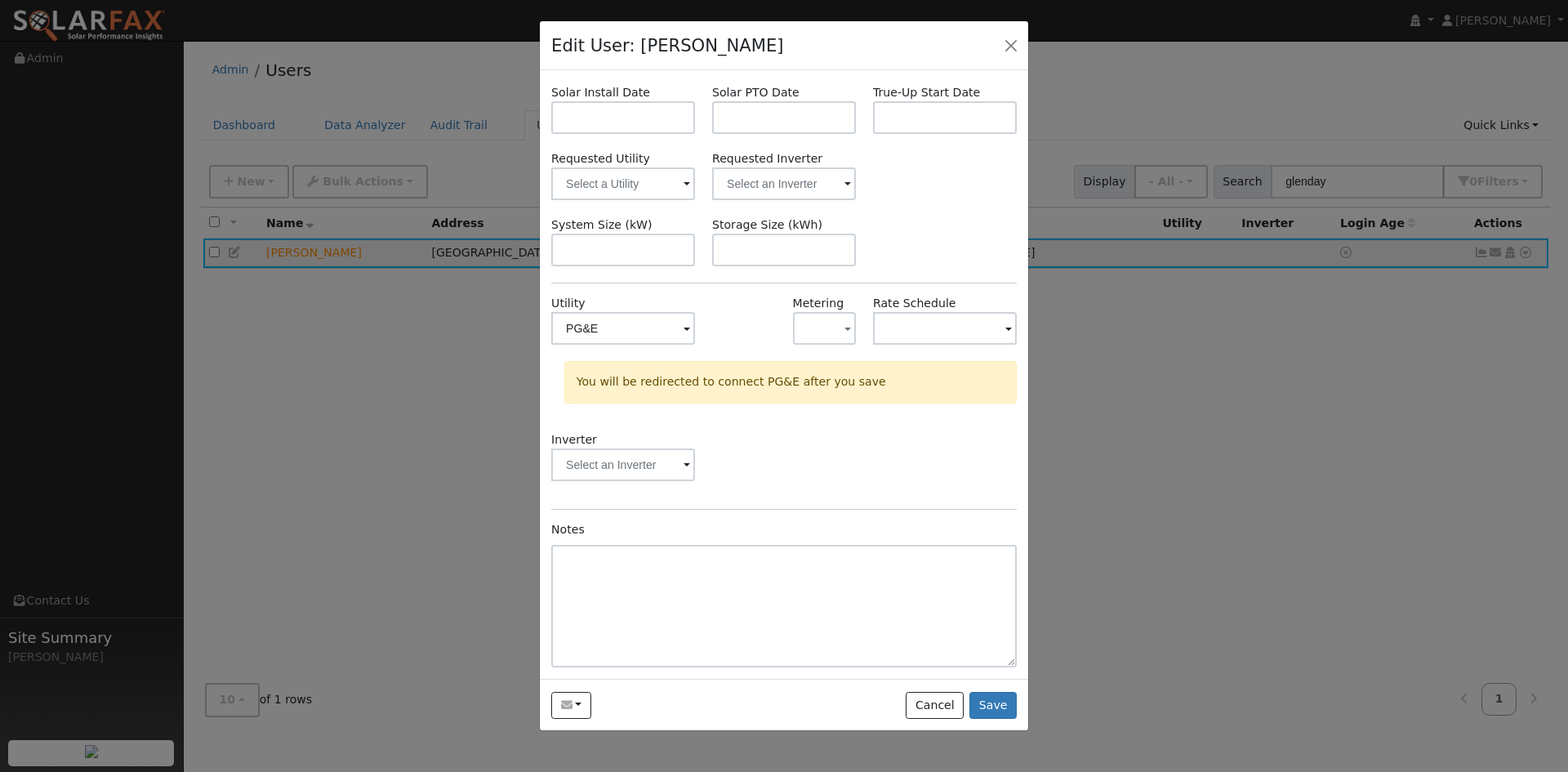
scroll to position [82, 0]
click at [995, 720] on button "Save" at bounding box center [992, 706] width 47 height 28
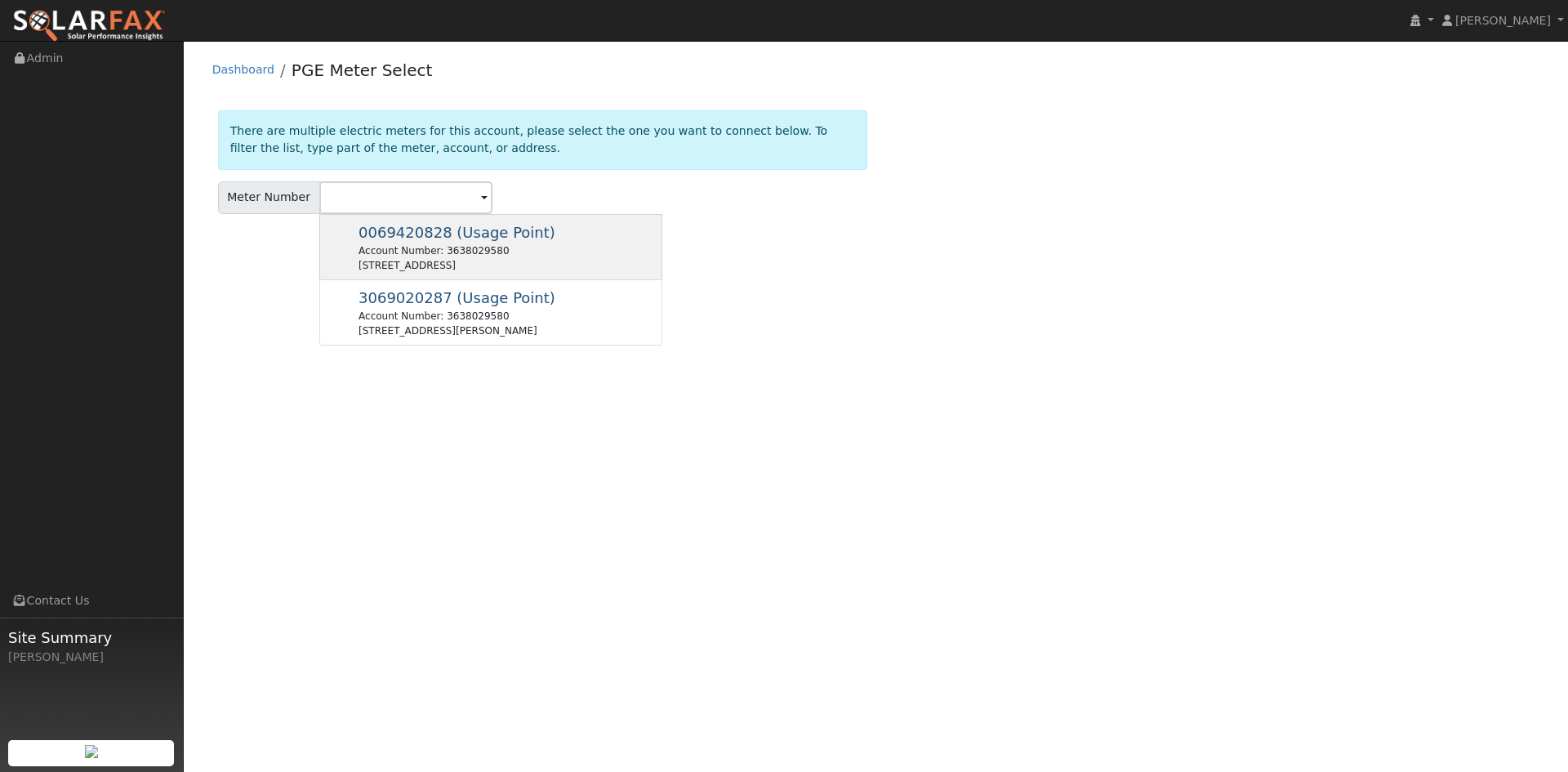
click at [450, 241] on span "0069420828 (Usage Point)" at bounding box center [456, 233] width 197 height 17
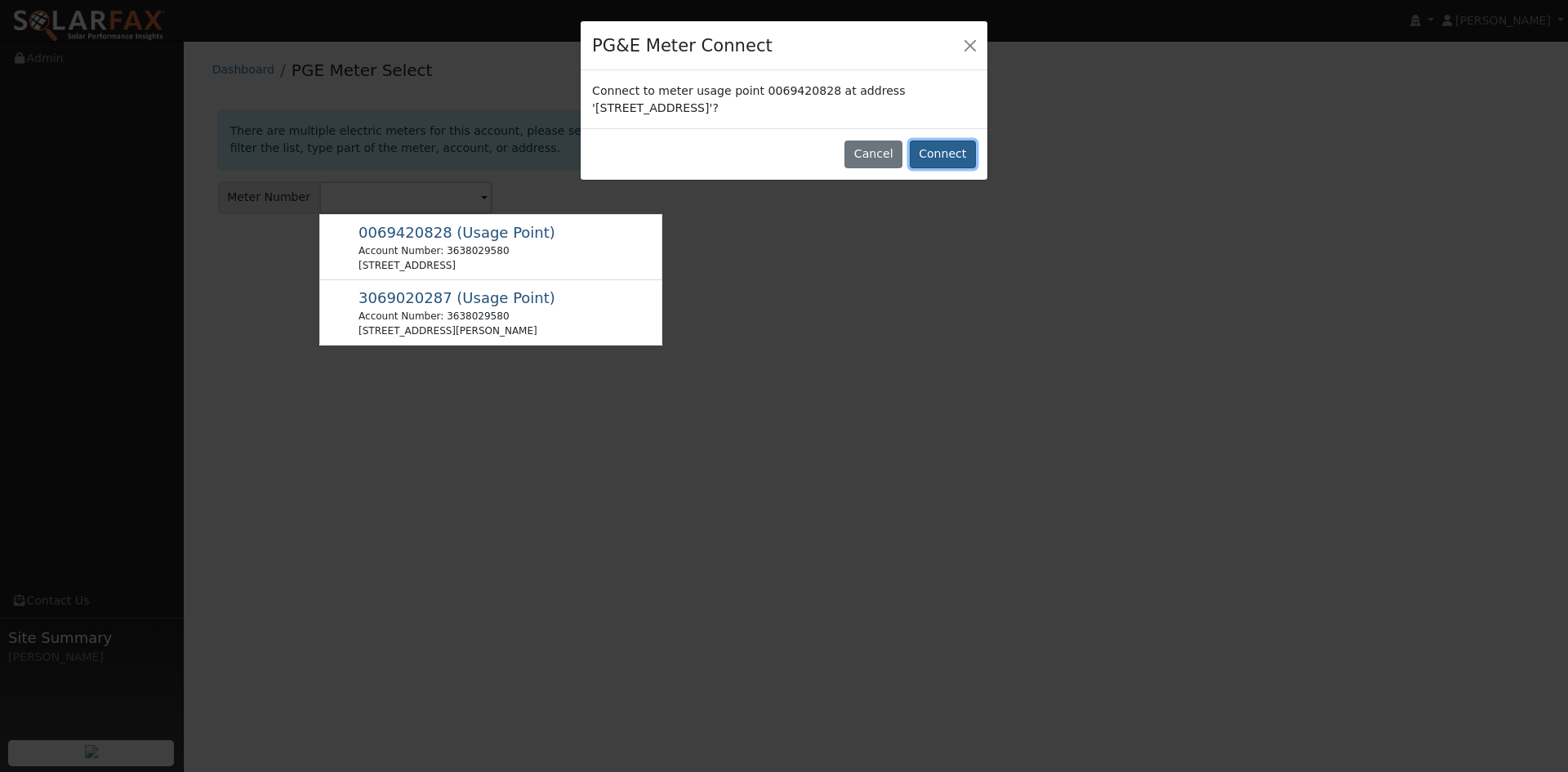
click at [936, 168] on button "Connect" at bounding box center [943, 154] width 66 height 28
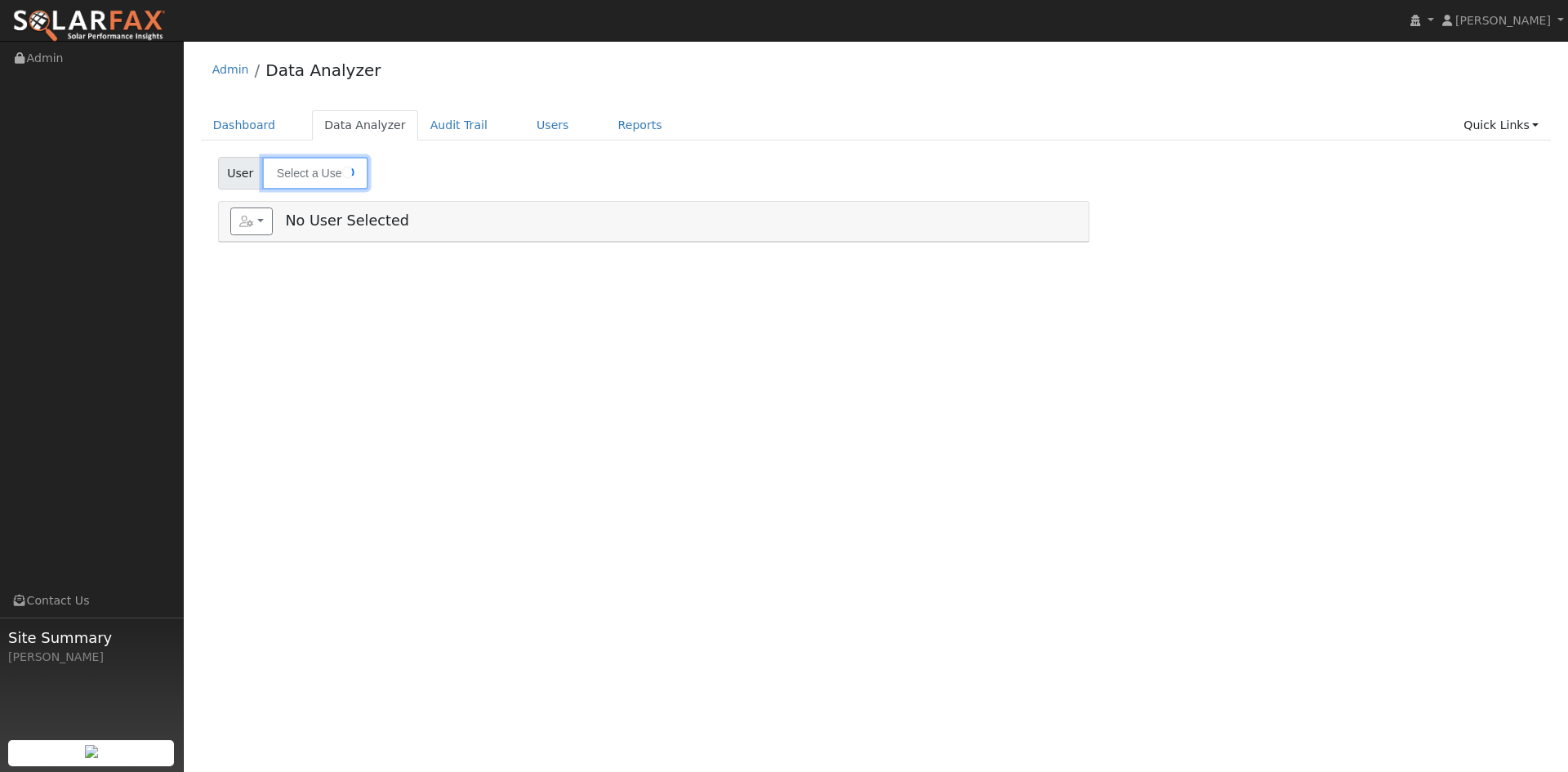
type input "[PERSON_NAME]"
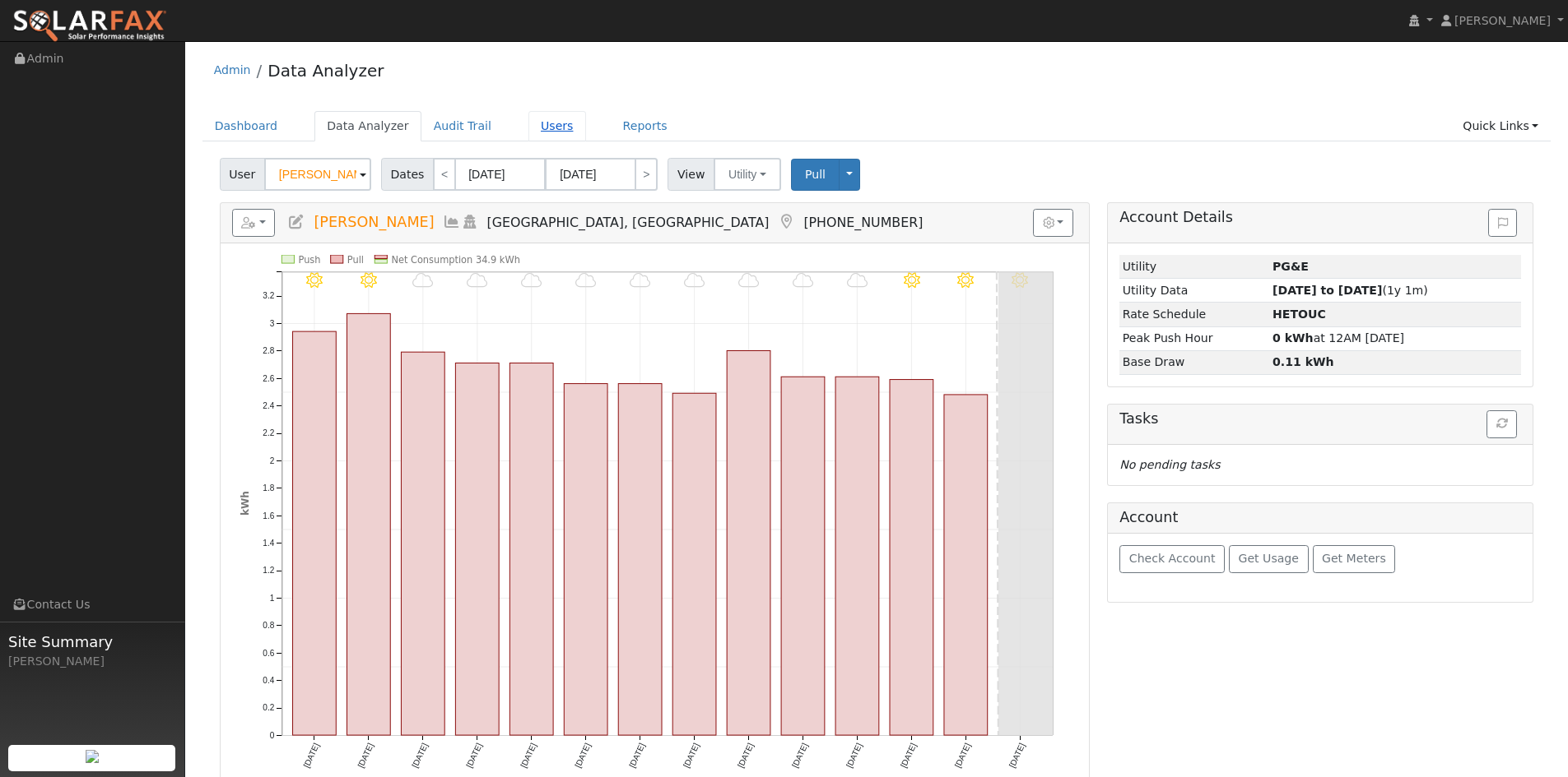
click at [586, 136] on link "Users" at bounding box center [558, 126] width 58 height 30
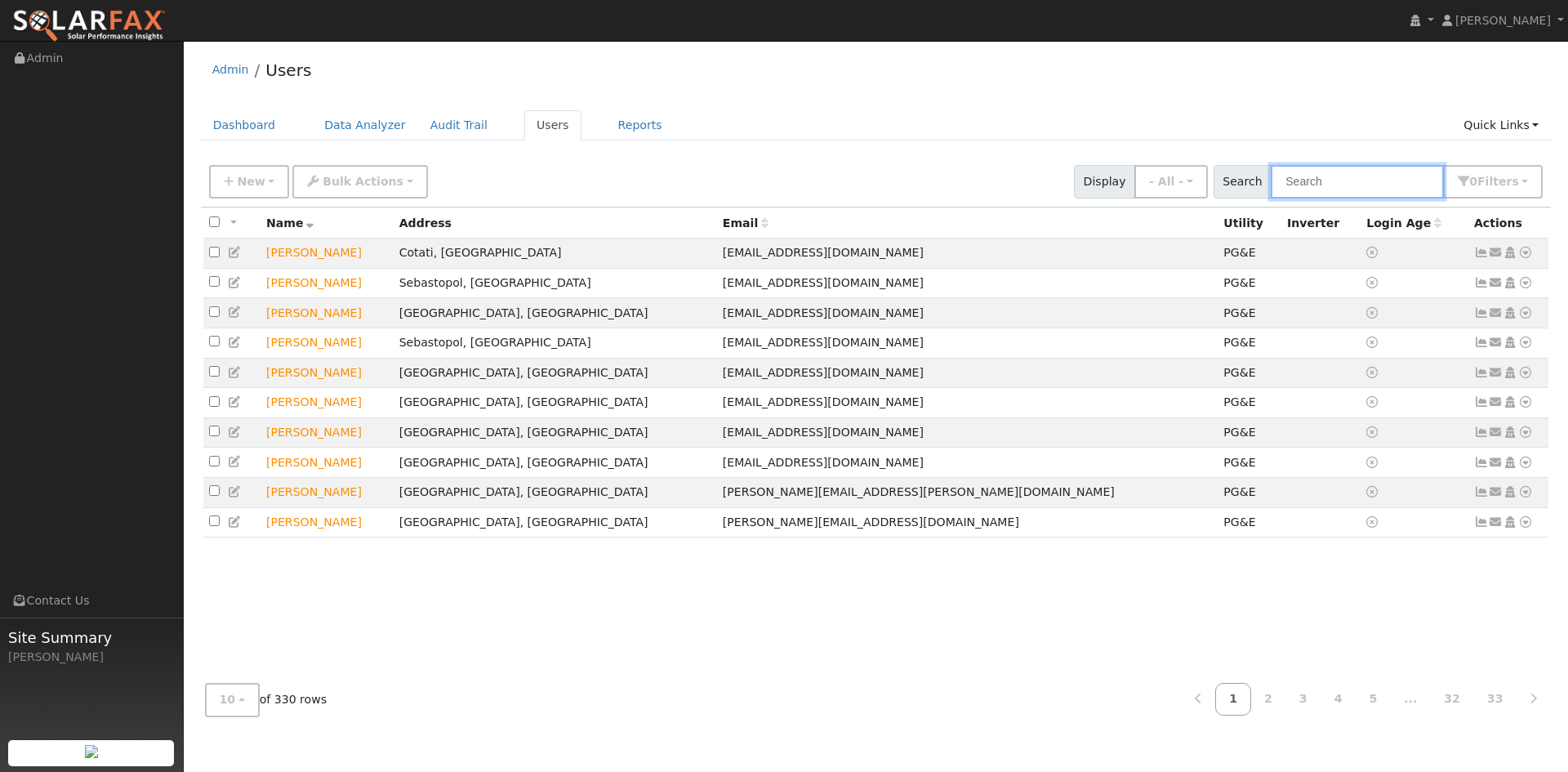
click at [1271, 199] on input "text" at bounding box center [1358, 182] width 173 height 34
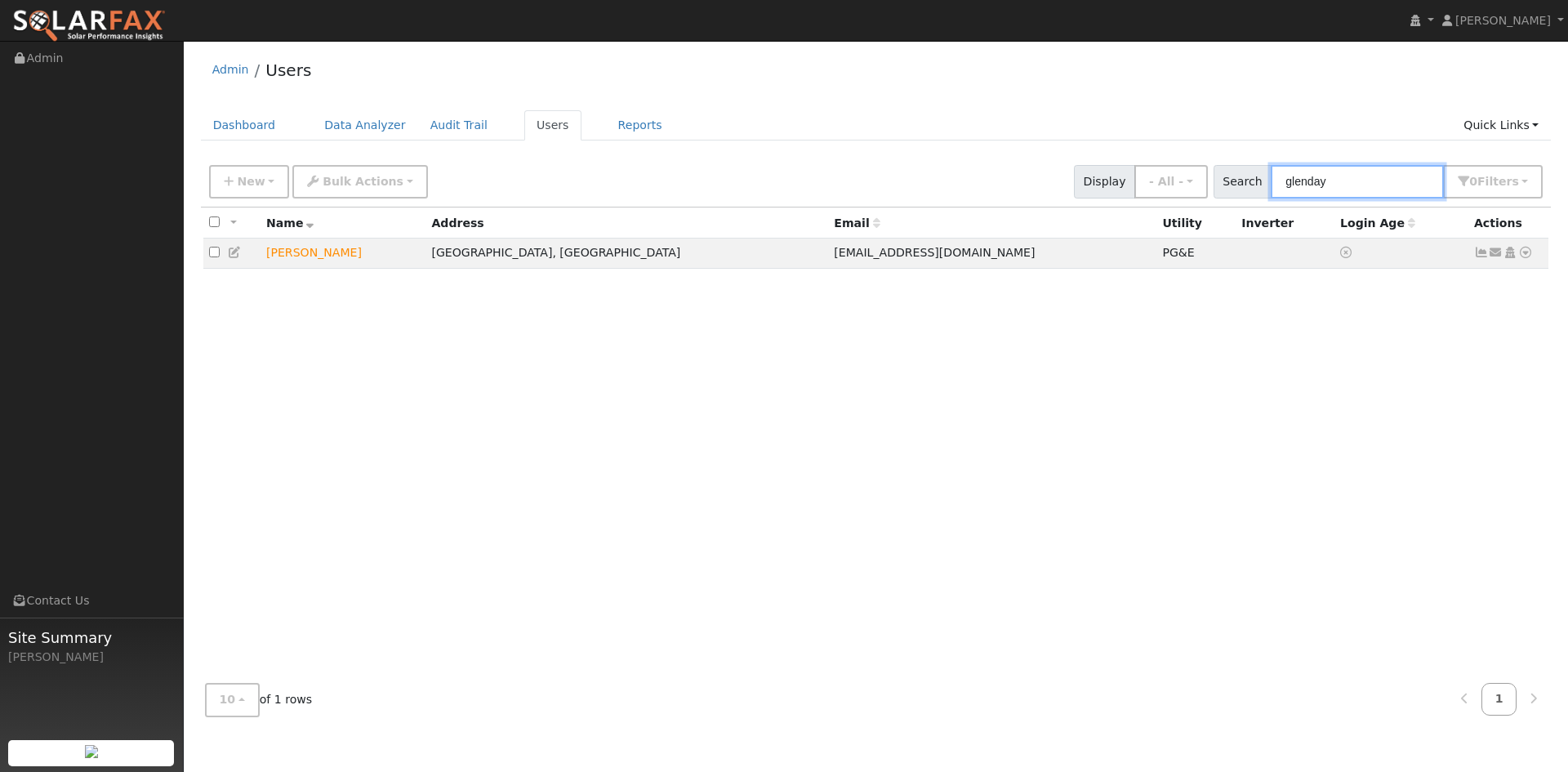
type input "glenday"
click at [1518, 259] on icon at bounding box center [1525, 253] width 14 height 12
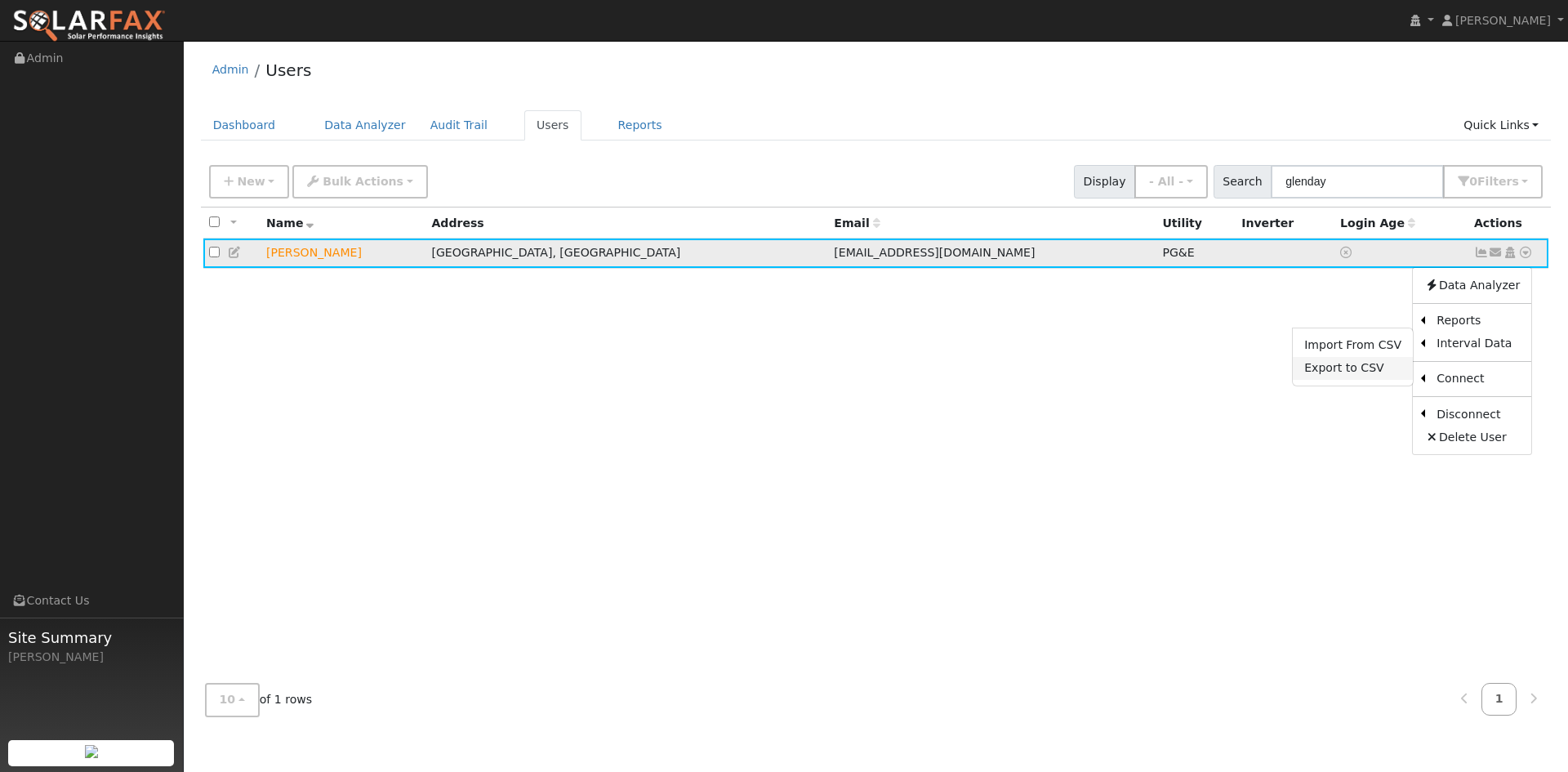
click at [1340, 380] on link "Export to CSV" at bounding box center [1353, 369] width 120 height 23
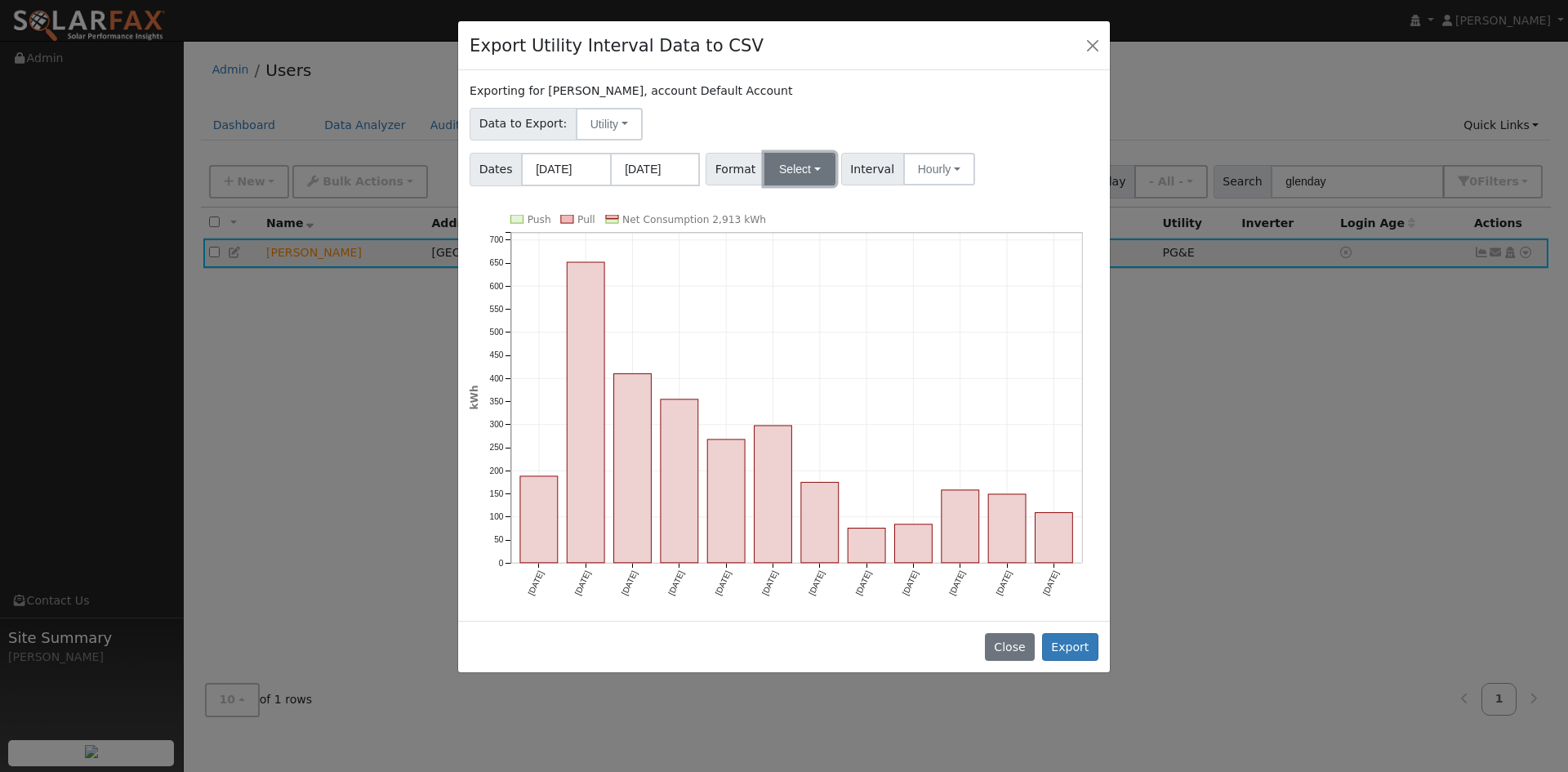
click at [821, 186] on button "Select" at bounding box center [800, 169] width 71 height 33
click at [869, 390] on link "Solargraf" at bounding box center [832, 379] width 117 height 23
click at [850, 186] on button "Solargraf" at bounding box center [807, 169] width 86 height 33
click at [859, 216] on link "Generic" at bounding box center [832, 205] width 117 height 23
click at [1051, 661] on button "Export" at bounding box center [1070, 647] width 57 height 28
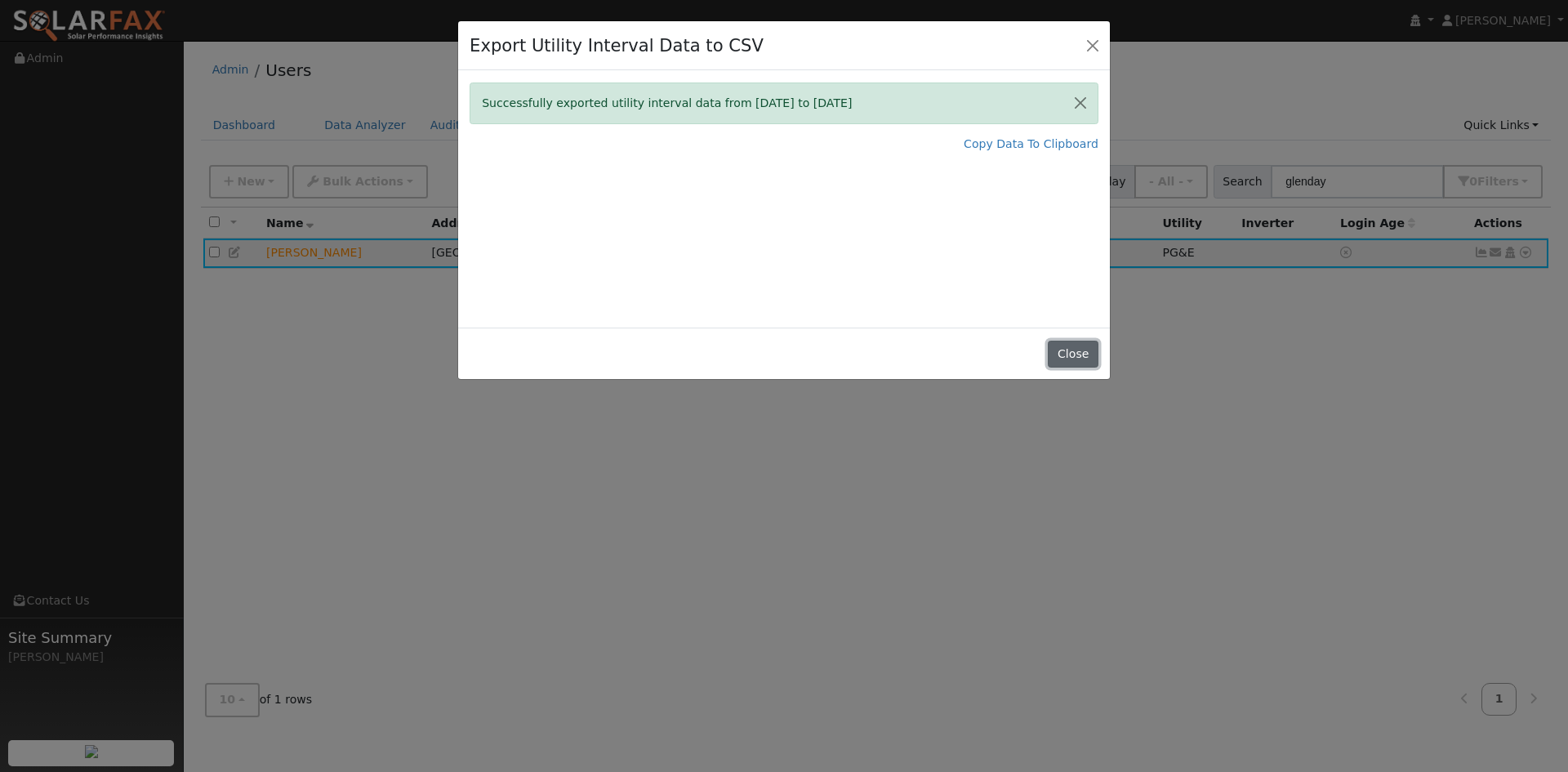
click at [1067, 368] on button "Close" at bounding box center [1073, 355] width 50 height 28
